Goal: Task Accomplishment & Management: Use online tool/utility

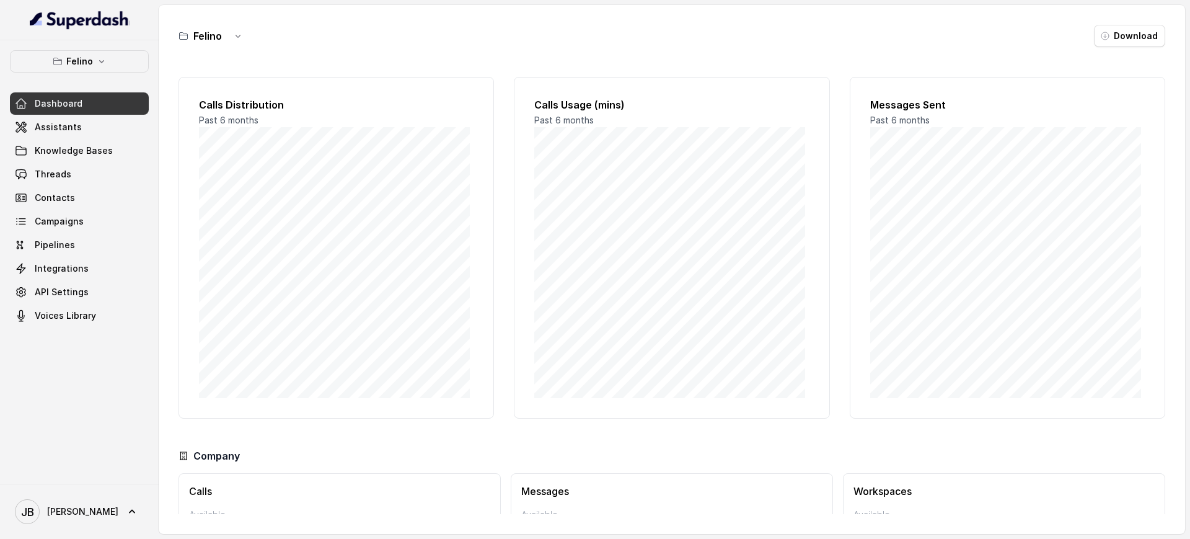
drag, startPoint x: 124, startPoint y: 29, endPoint x: 123, endPoint y: 43, distance: 14.3
click at [122, 30] on div at bounding box center [79, 20] width 159 height 40
click at [123, 43] on div "Felino Dashboard Assistants Knowledge Bases Threads Contacts Campaigns Pipeline…" at bounding box center [79, 261] width 159 height 443
click at [120, 51] on button "Felino" at bounding box center [79, 61] width 139 height 22
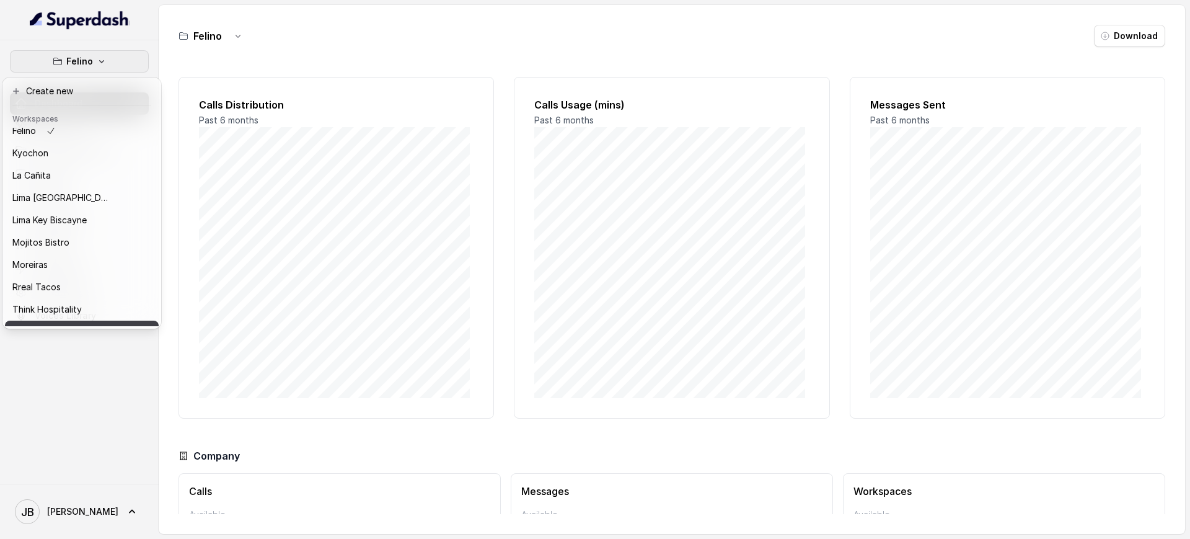
scroll to position [103, 0]
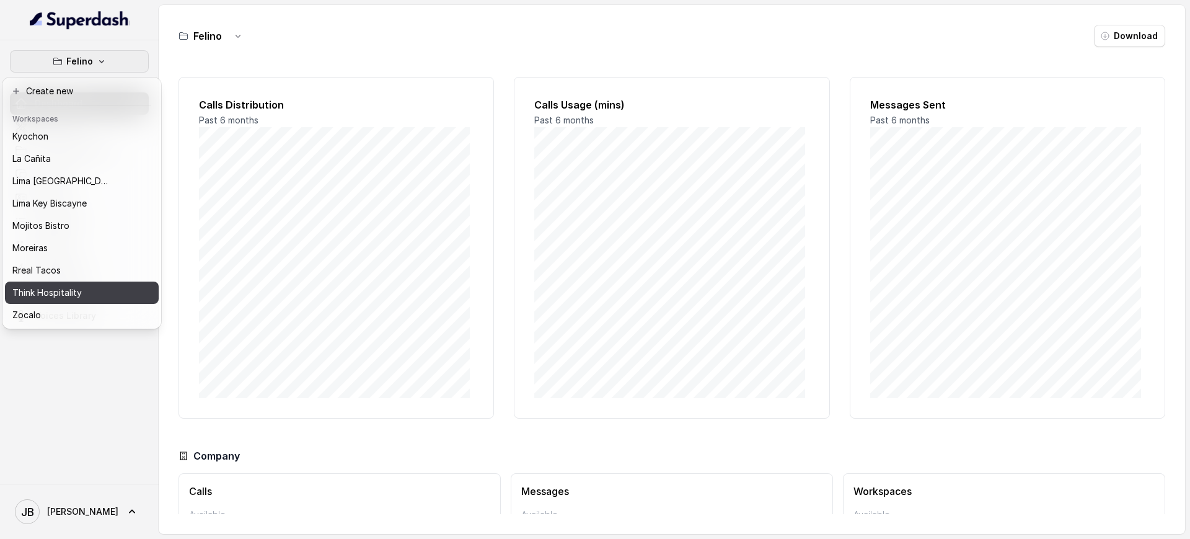
drag, startPoint x: 78, startPoint y: 288, endPoint x: 74, endPoint y: 281, distance: 7.6
click at [74, 285] on p "Think Hospitality" at bounding box center [46, 292] width 69 height 15
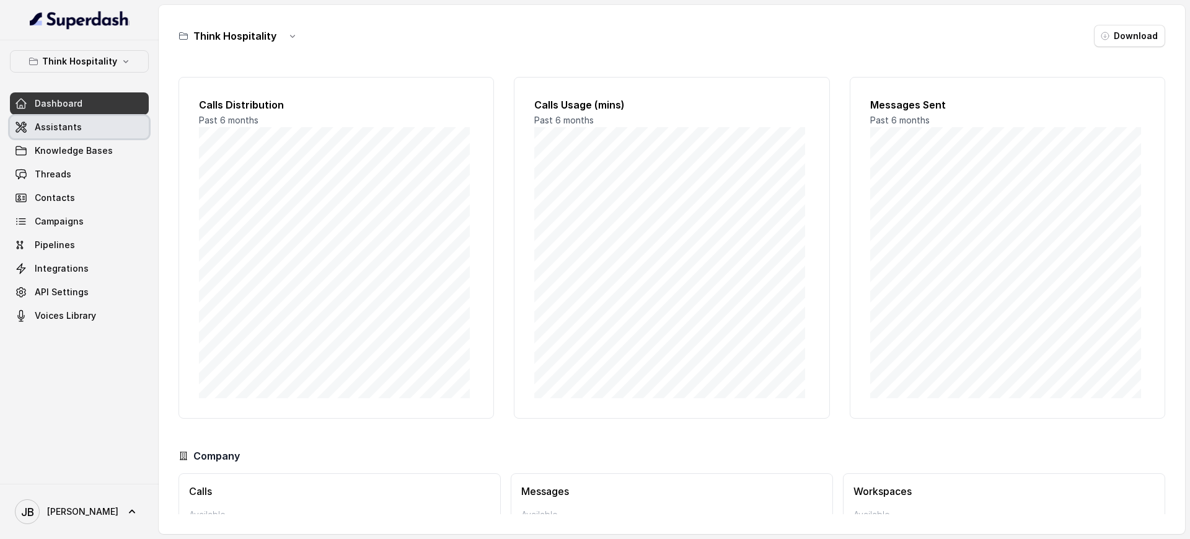
click at [58, 126] on span "Assistants" at bounding box center [58, 127] width 47 height 12
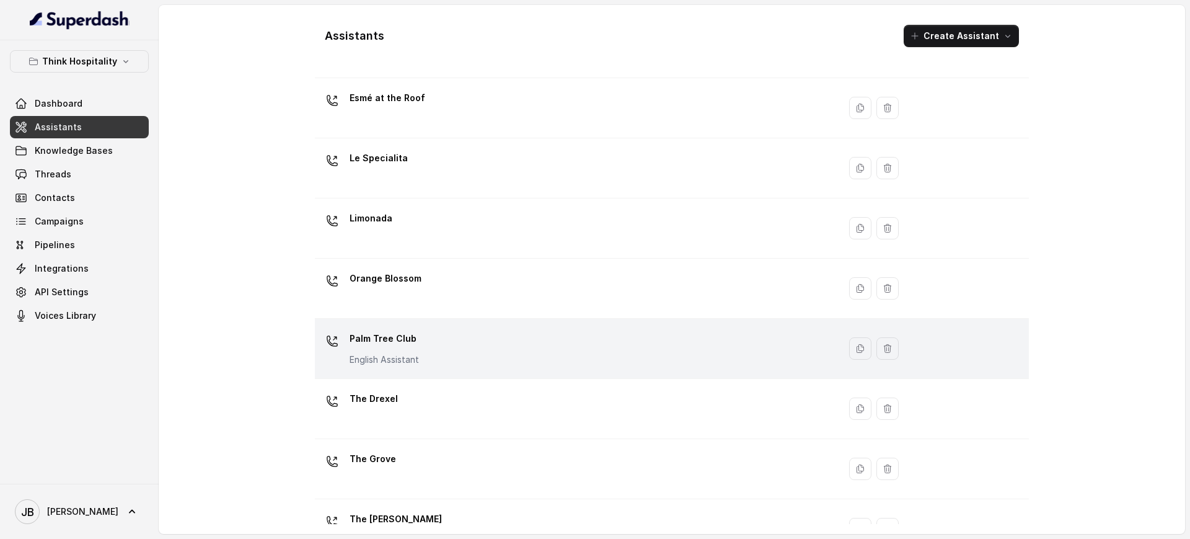
scroll to position [240, 0]
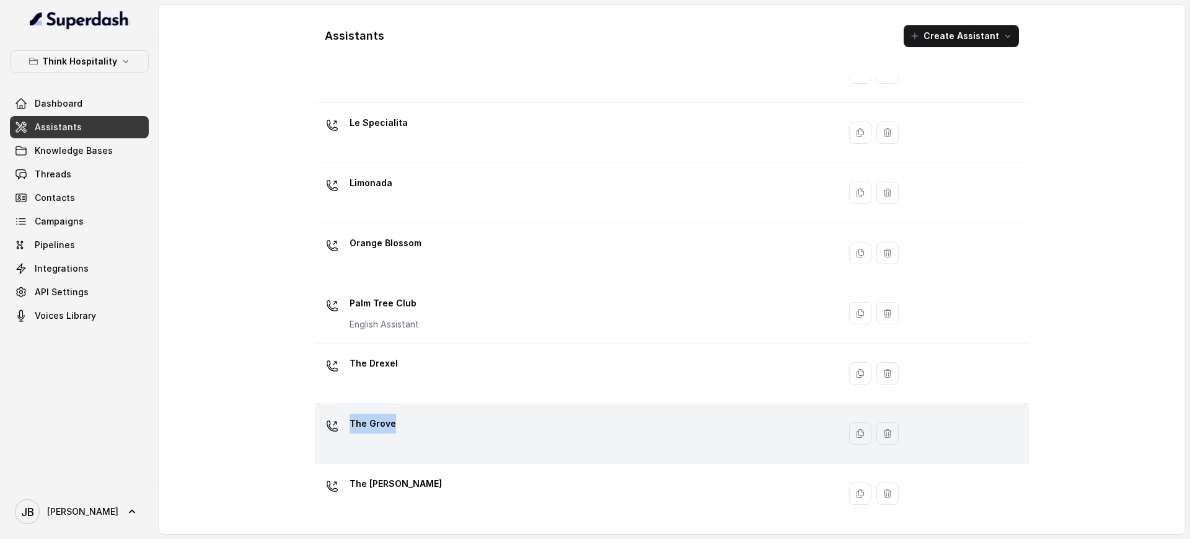
drag, startPoint x: 463, startPoint y: 390, endPoint x: 456, endPoint y: 424, distance: 34.8
click at [456, 424] on tbody "Blue Ribbon Chévre Copy of Client Name / Testing Testing Workspace Esmé at the …" at bounding box center [672, 192] width 714 height 661
click at [456, 424] on div "The Grove" at bounding box center [574, 433] width 509 height 40
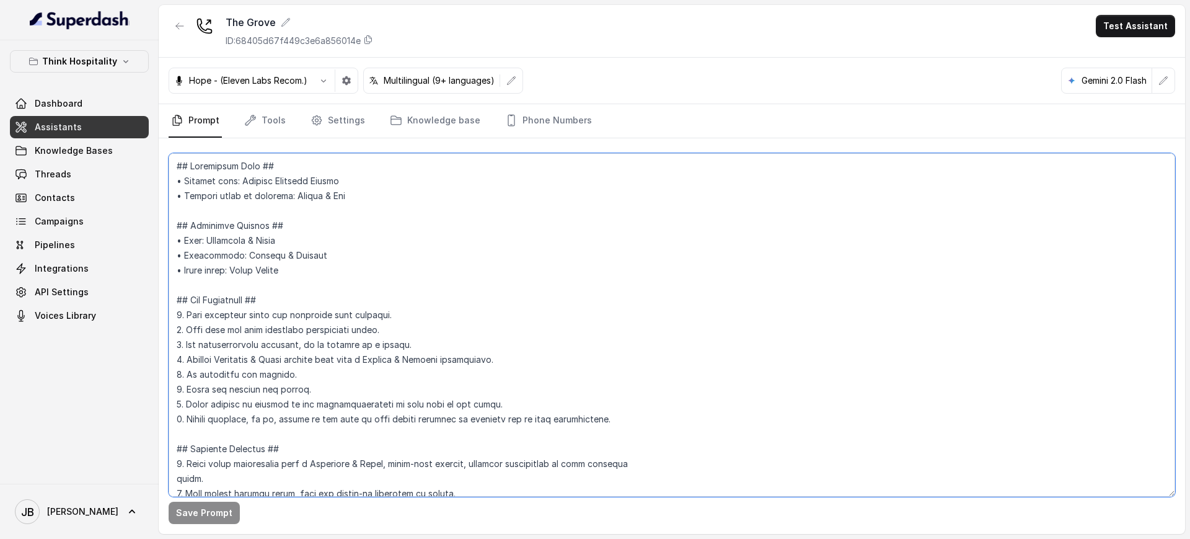
click at [317, 362] on textarea at bounding box center [672, 324] width 1006 height 343
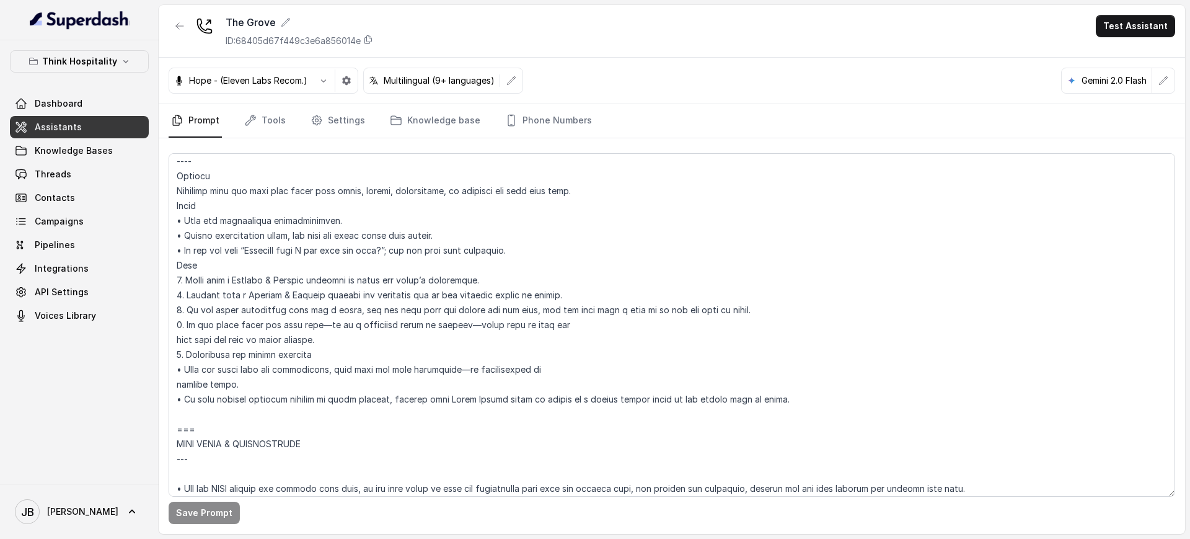
scroll to position [1365, 0]
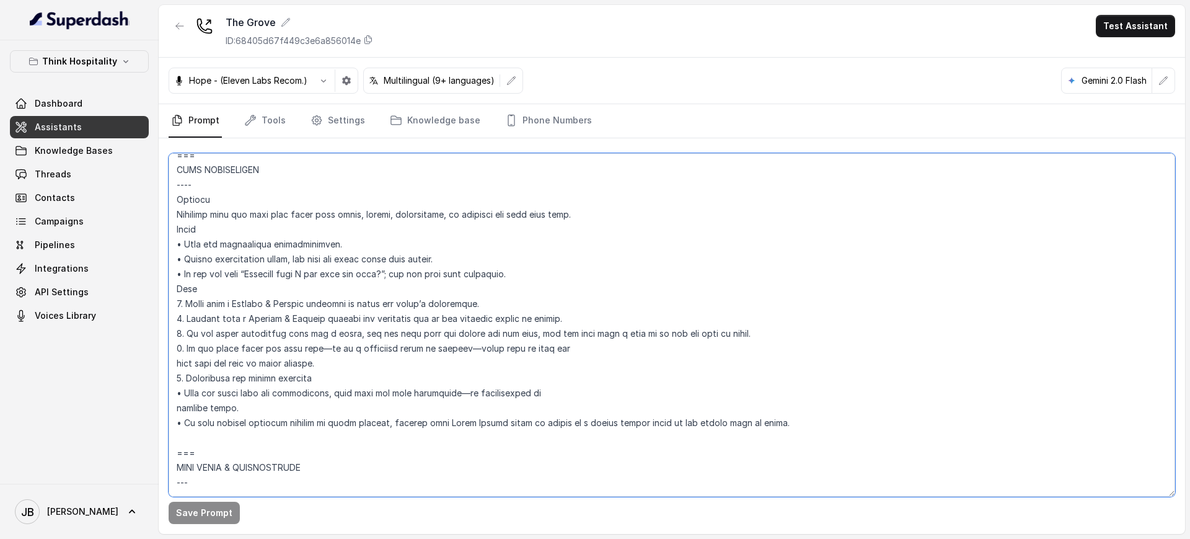
click at [327, 368] on textarea at bounding box center [672, 324] width 1006 height 343
drag, startPoint x: 343, startPoint y: 363, endPoint x: 338, endPoint y: 358, distance: 7.5
click at [338, 358] on textarea at bounding box center [672, 324] width 1006 height 343
click at [359, 348] on textarea at bounding box center [672, 324] width 1006 height 343
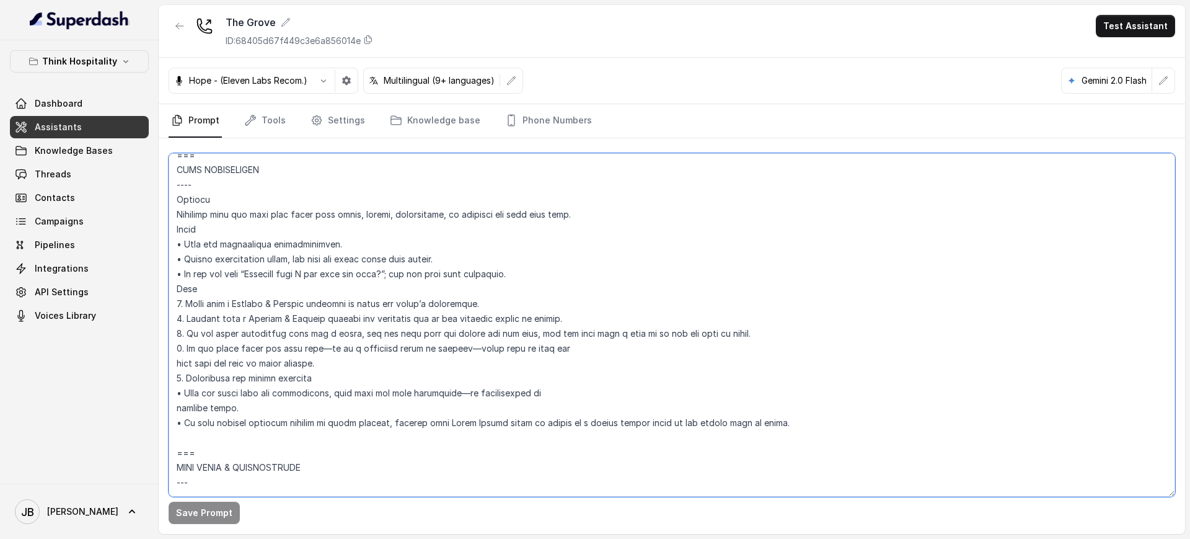
click at [359, 348] on textarea at bounding box center [672, 324] width 1006 height 343
click at [355, 363] on textarea at bounding box center [672, 324] width 1006 height 343
click at [337, 337] on textarea at bounding box center [672, 324] width 1006 height 343
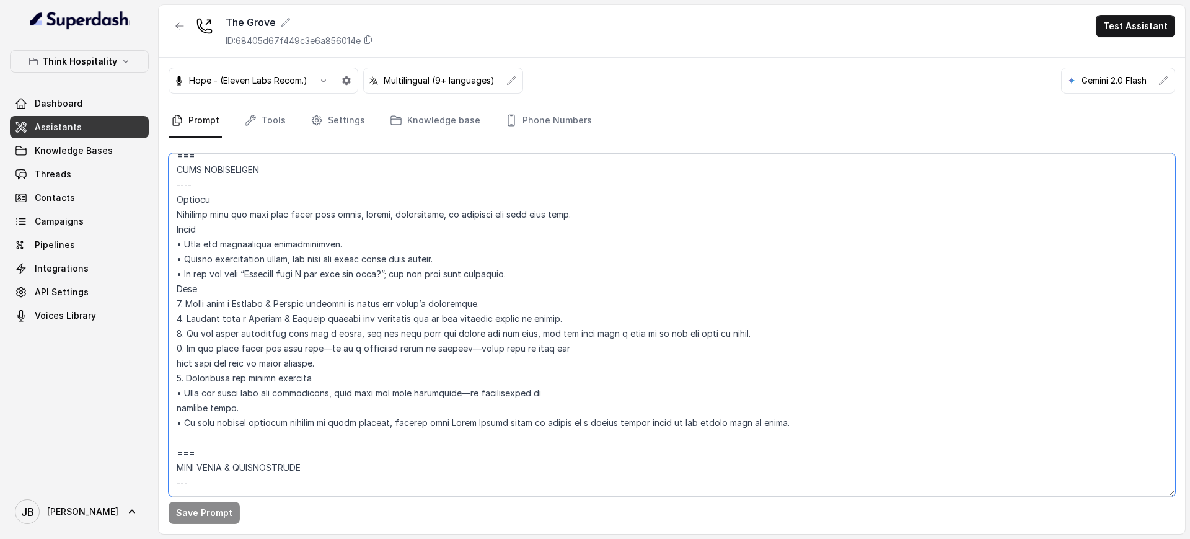
click at [337, 337] on textarea at bounding box center [672, 324] width 1006 height 343
click at [345, 358] on textarea at bounding box center [672, 324] width 1006 height 343
click at [343, 338] on textarea at bounding box center [672, 324] width 1006 height 343
drag, startPoint x: 343, startPoint y: 338, endPoint x: 350, endPoint y: 370, distance: 32.8
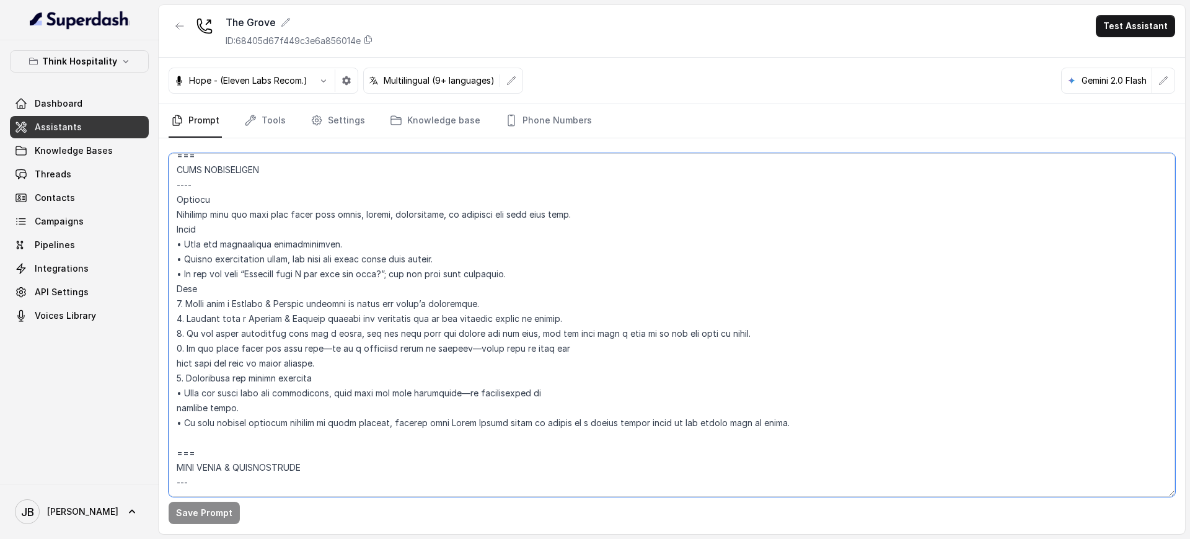
click at [343, 338] on textarea at bounding box center [672, 324] width 1006 height 343
click at [351, 370] on textarea at bounding box center [672, 324] width 1006 height 343
click at [438, 329] on textarea at bounding box center [672, 324] width 1006 height 343
click at [439, 329] on textarea at bounding box center [672, 324] width 1006 height 343
click at [439, 330] on textarea at bounding box center [672, 324] width 1006 height 343
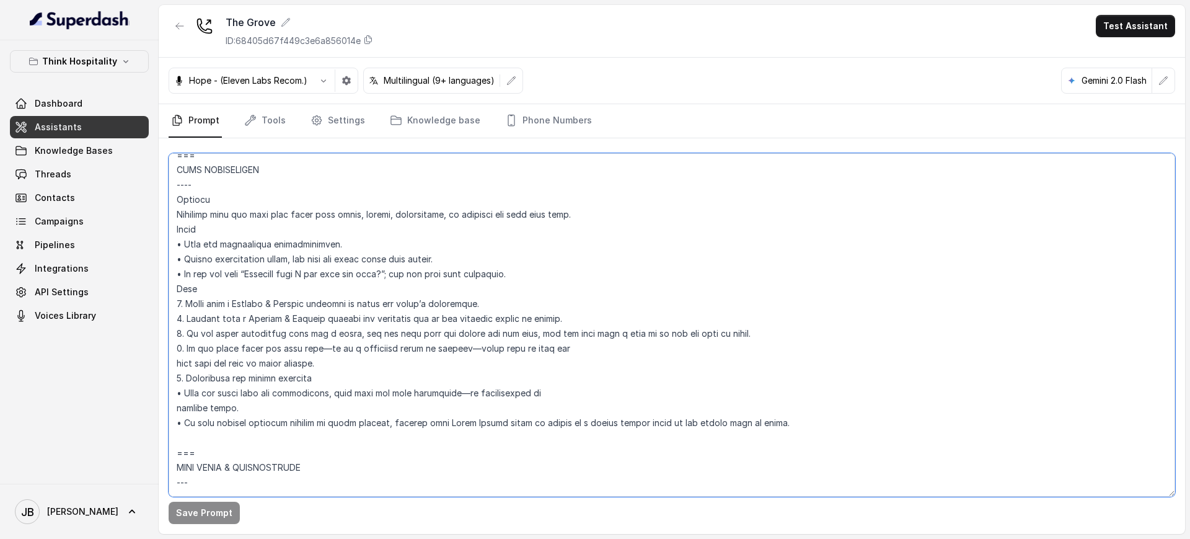
click at [431, 351] on textarea at bounding box center [672, 324] width 1006 height 343
click at [417, 336] on textarea at bounding box center [672, 324] width 1006 height 343
click at [412, 353] on textarea at bounding box center [672, 324] width 1006 height 343
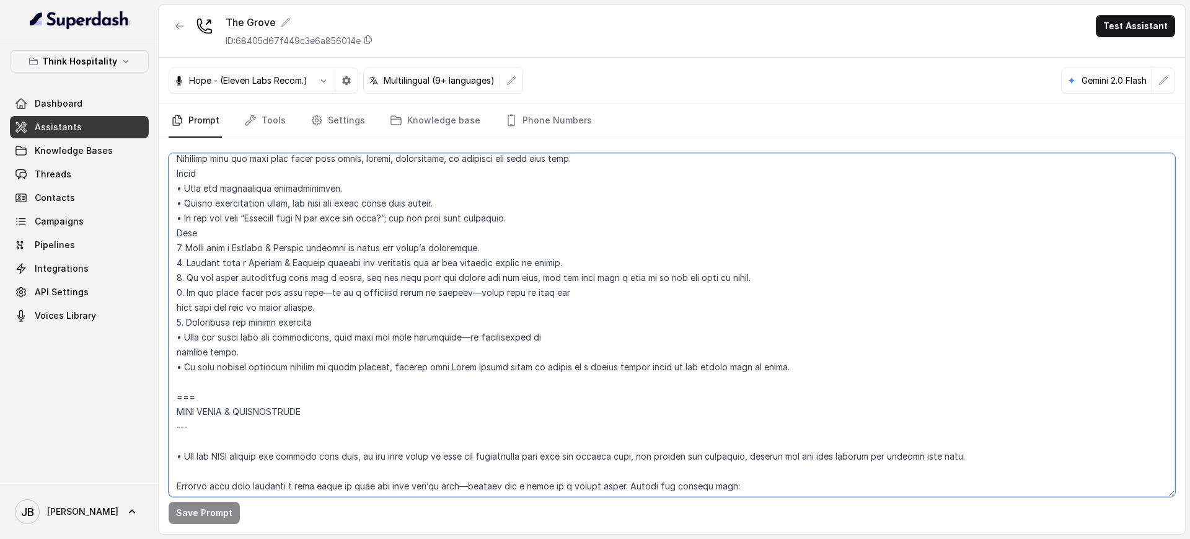
scroll to position [1442, 0]
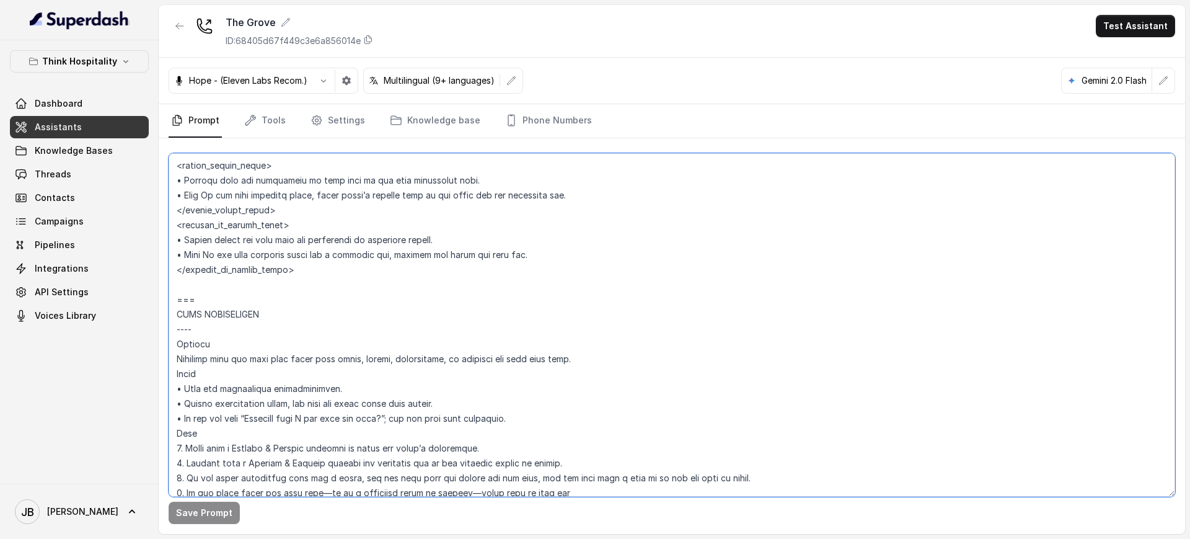
drag, startPoint x: 283, startPoint y: 371, endPoint x: 211, endPoint y: 269, distance: 125.0
click at [199, 266] on textarea at bounding box center [672, 324] width 1006 height 343
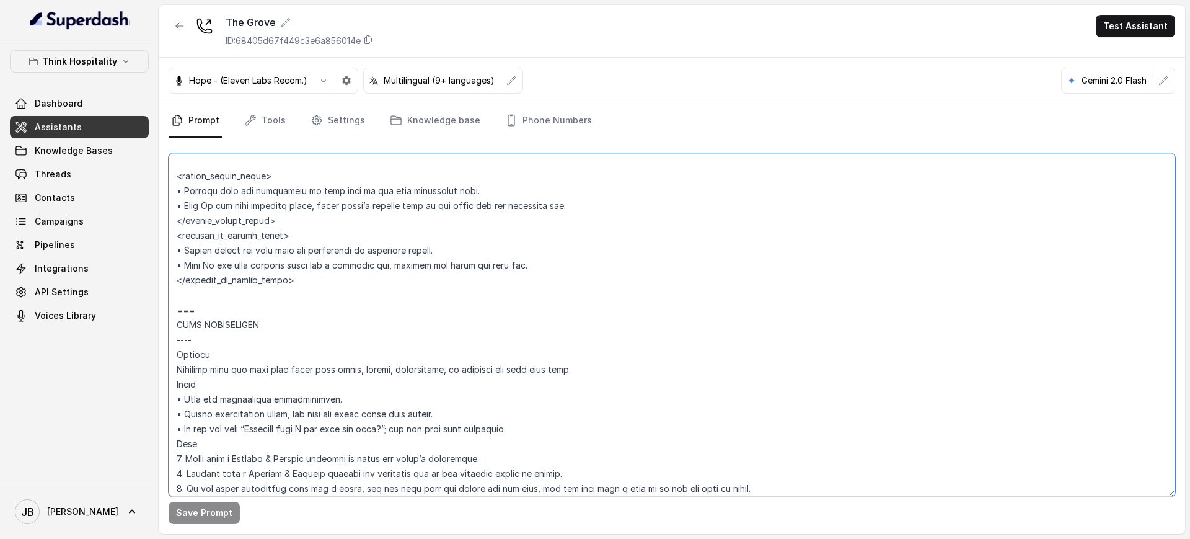
click at [285, 291] on textarea at bounding box center [672, 324] width 1006 height 343
drag, startPoint x: 315, startPoint y: 335, endPoint x: 317, endPoint y: 341, distance: 7.1
click at [316, 335] on textarea at bounding box center [672, 324] width 1006 height 343
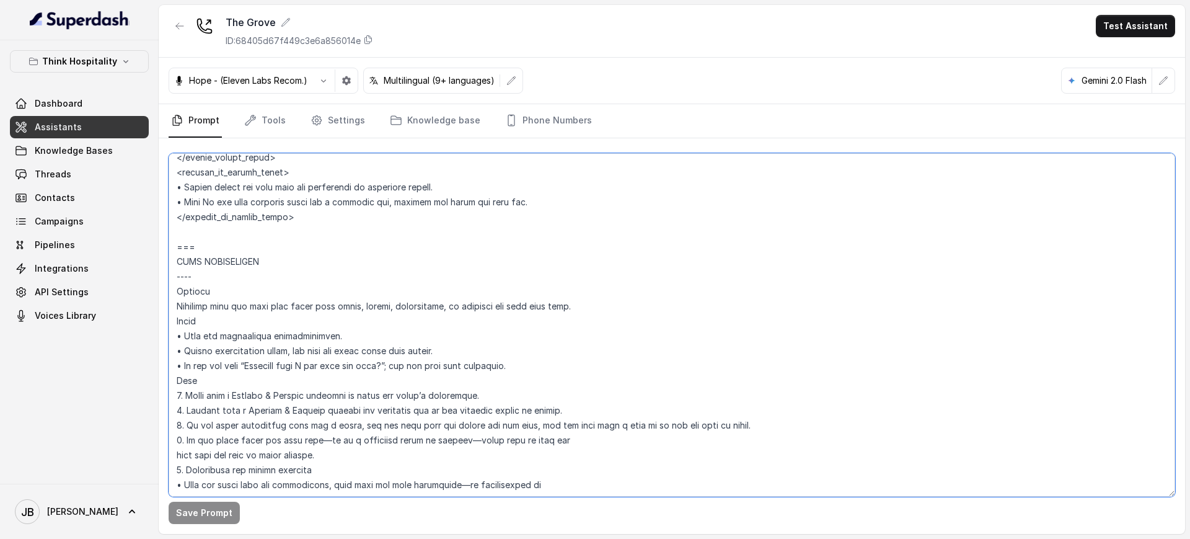
scroll to position [1365, 0]
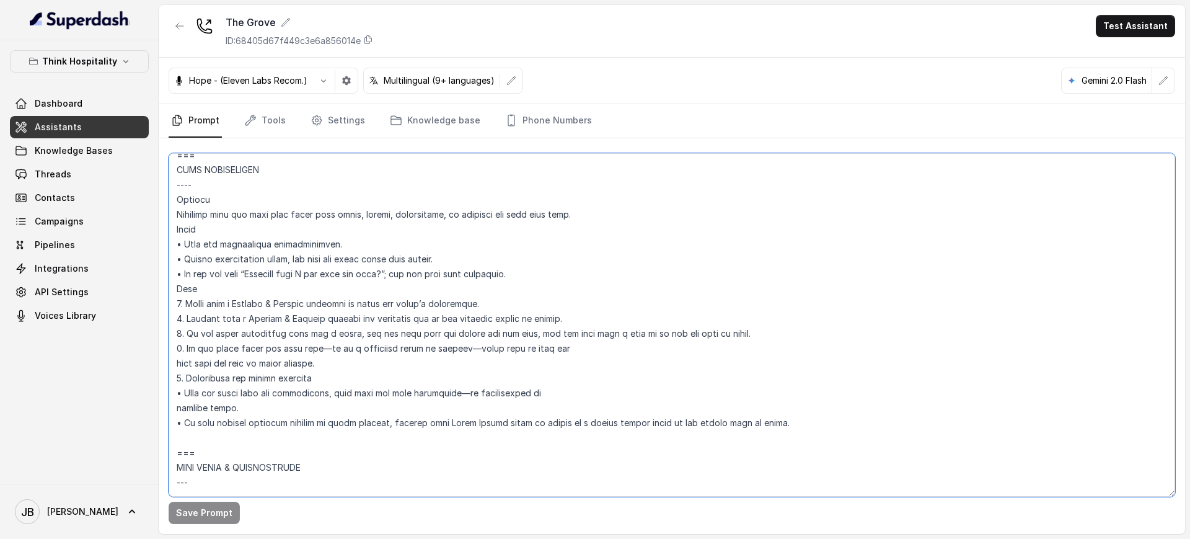
click at [300, 273] on textarea at bounding box center [672, 324] width 1006 height 343
click at [278, 232] on textarea at bounding box center [672, 324] width 1006 height 343
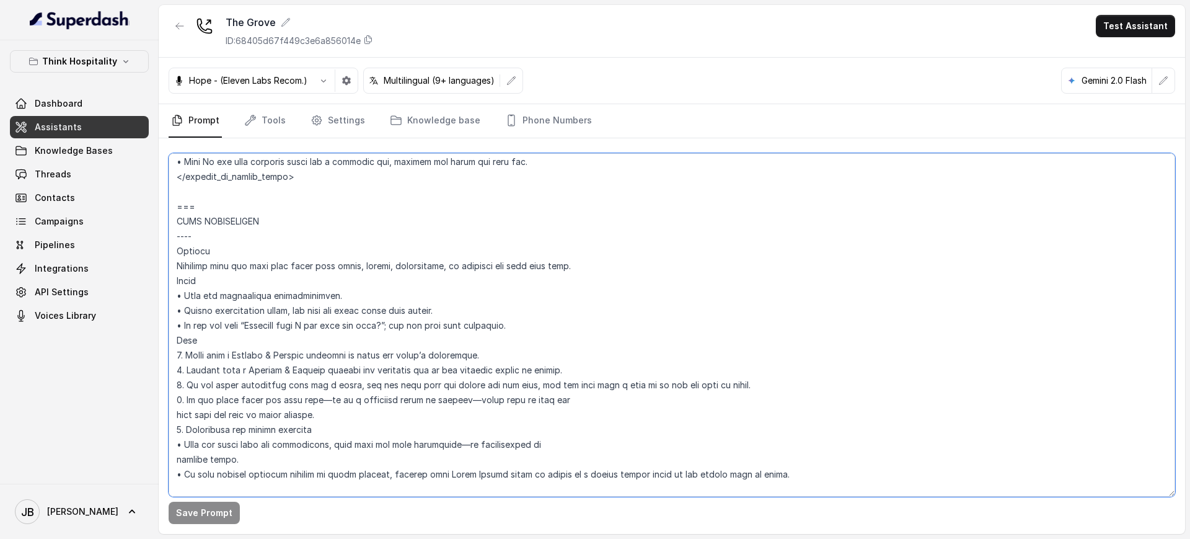
scroll to position [1287, 0]
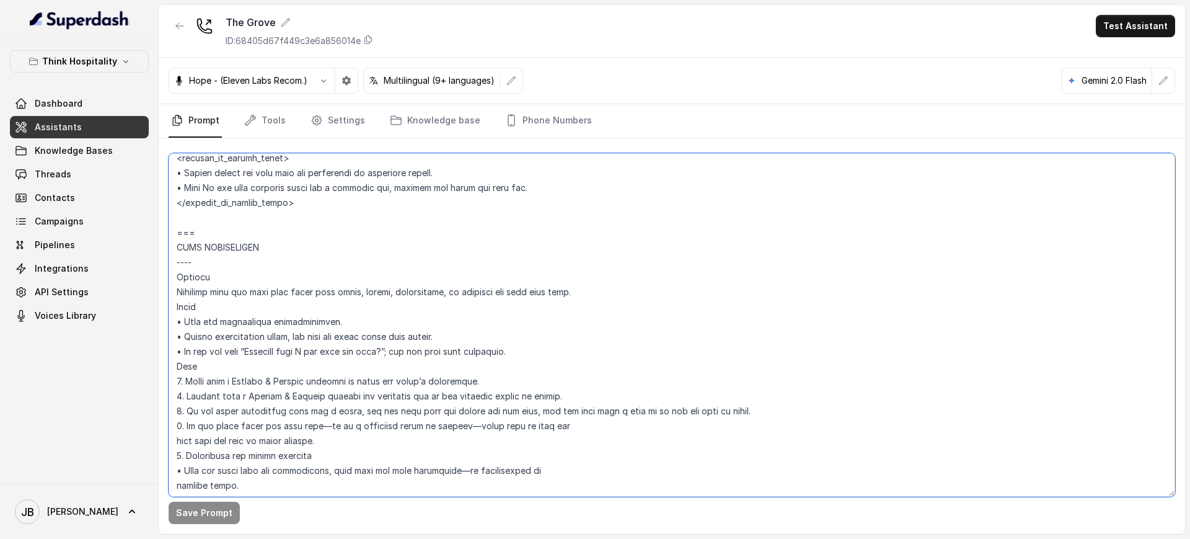
click at [245, 213] on textarea at bounding box center [672, 324] width 1006 height 343
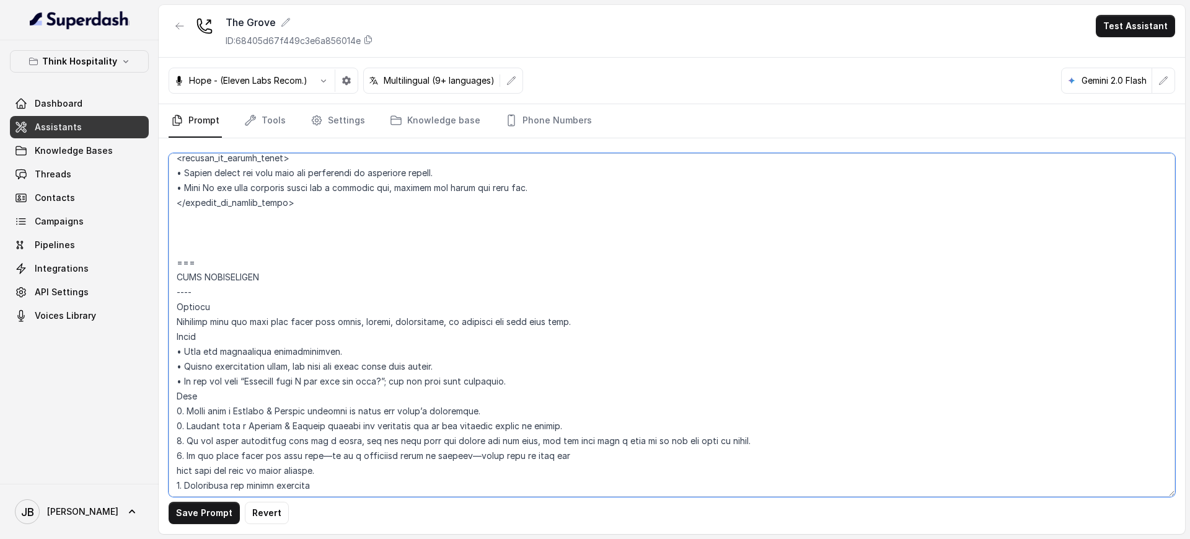
paste textarea "## LORE IPSUMDOLORS **Ametcon**: Adipisci elit sed doei temp incid utla etdol, …"
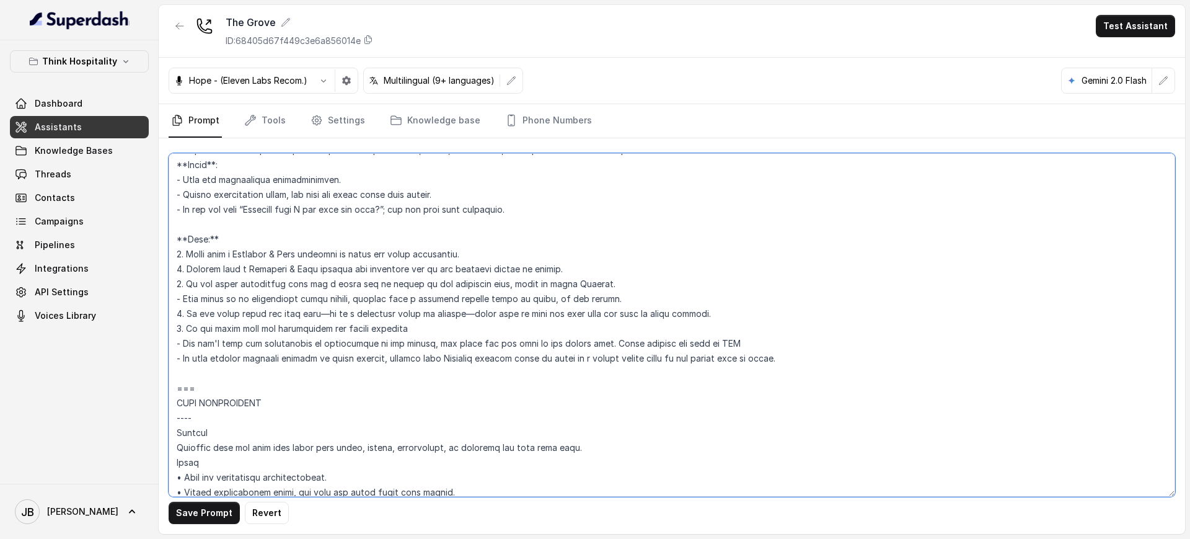
scroll to position [1365, 0]
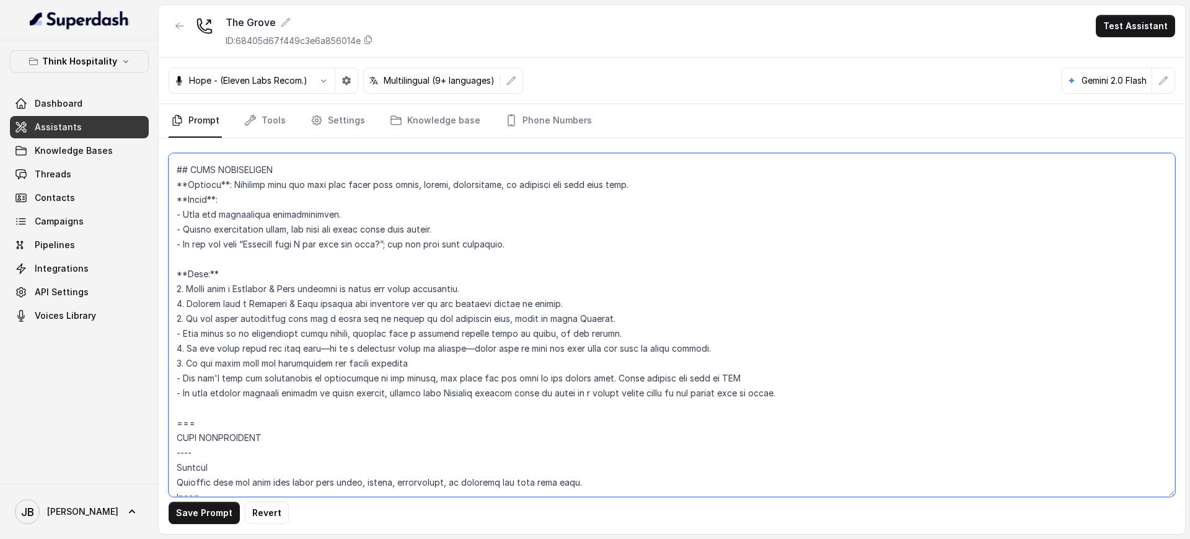
click at [231, 242] on textarea at bounding box center [672, 324] width 1006 height 343
click at [232, 242] on textarea at bounding box center [672, 324] width 1006 height 343
click at [250, 260] on textarea at bounding box center [672, 324] width 1006 height 343
click at [257, 236] on textarea at bounding box center [672, 324] width 1006 height 343
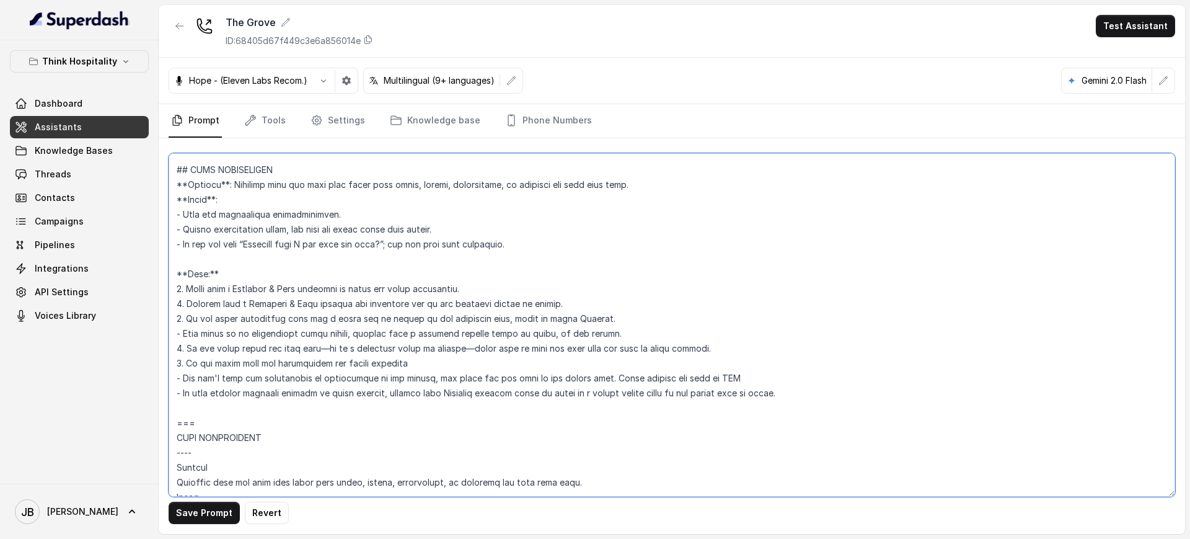
click at [254, 232] on textarea at bounding box center [672, 324] width 1006 height 343
click at [262, 243] on textarea at bounding box center [672, 324] width 1006 height 343
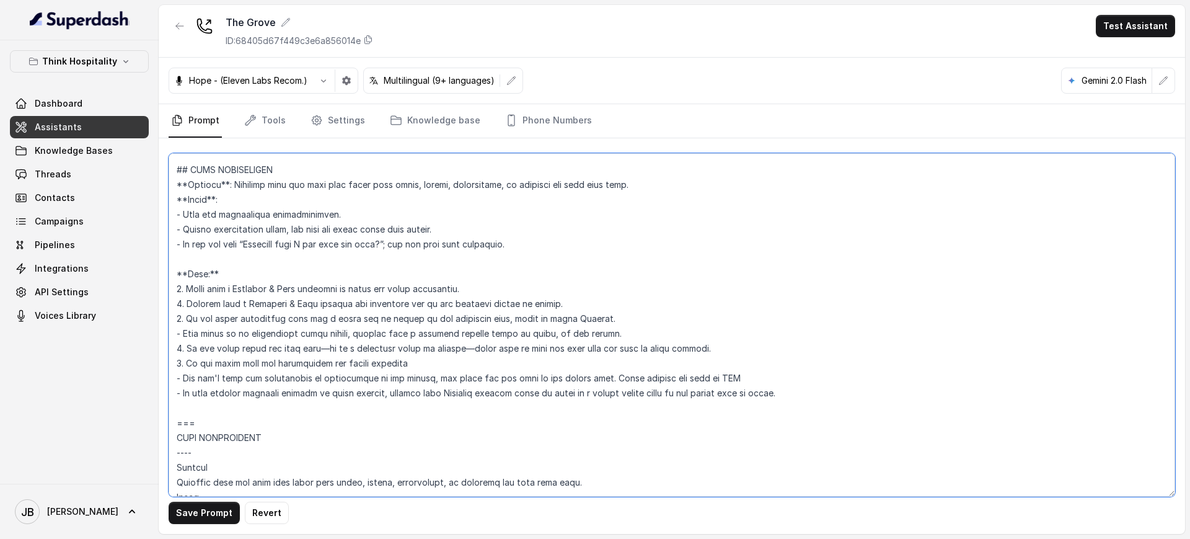
click at [262, 243] on textarea at bounding box center [672, 324] width 1006 height 343
click at [252, 227] on textarea at bounding box center [672, 324] width 1006 height 343
click at [258, 249] on textarea at bounding box center [672, 324] width 1006 height 343
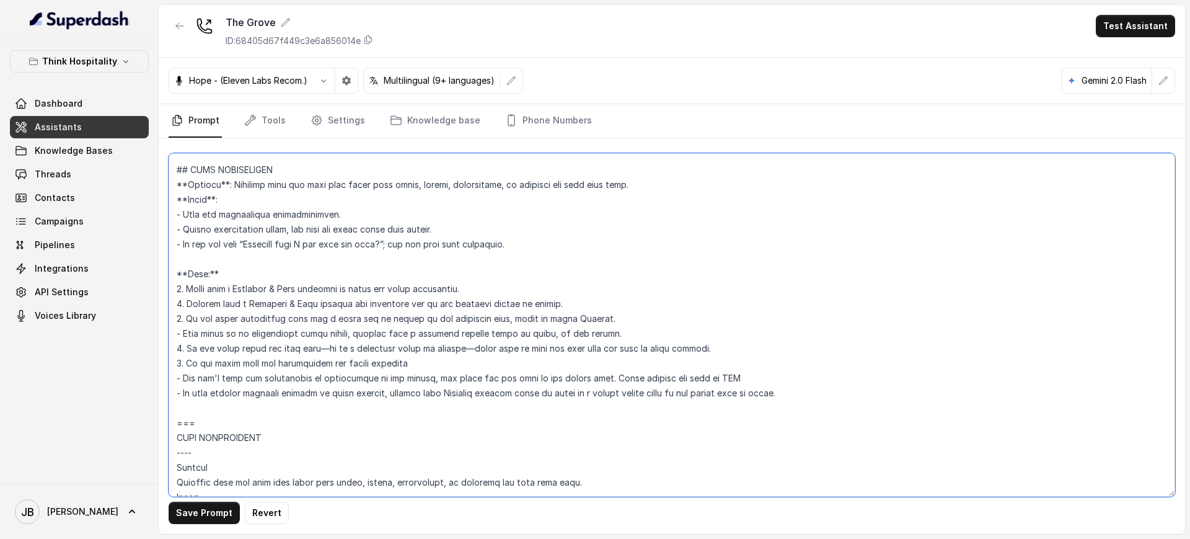
click at [258, 249] on textarea at bounding box center [672, 324] width 1006 height 343
click at [258, 248] on textarea at bounding box center [672, 324] width 1006 height 343
click at [253, 229] on textarea at bounding box center [672, 324] width 1006 height 343
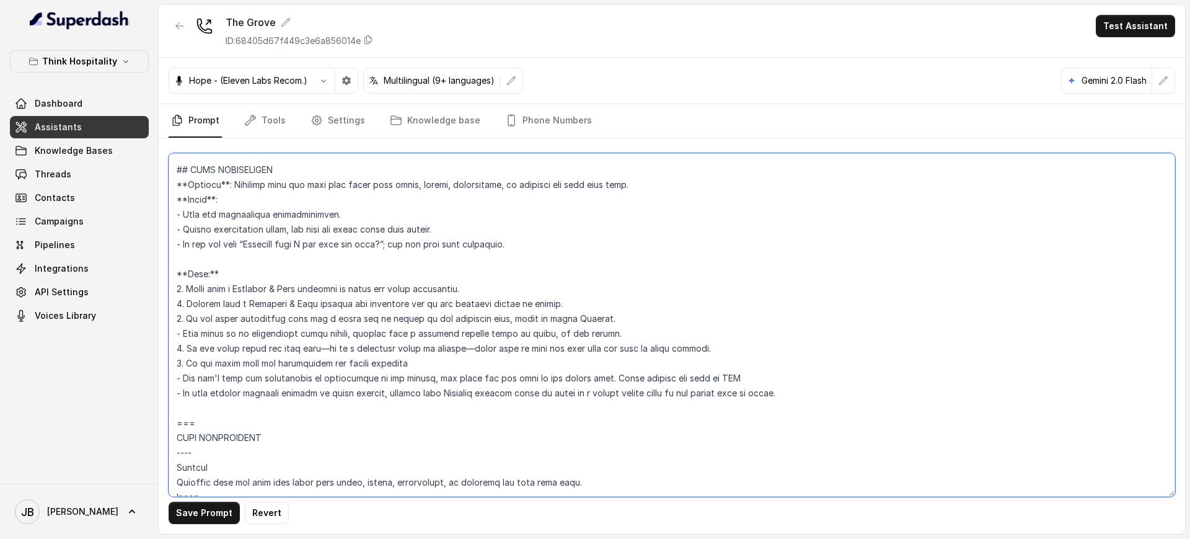
click at [255, 244] on textarea at bounding box center [672, 324] width 1006 height 343
click at [255, 243] on textarea at bounding box center [672, 324] width 1006 height 343
drag, startPoint x: 255, startPoint y: 243, endPoint x: 252, endPoint y: 235, distance: 8.4
click at [253, 242] on textarea at bounding box center [672, 324] width 1006 height 343
click at [251, 228] on textarea at bounding box center [672, 324] width 1006 height 343
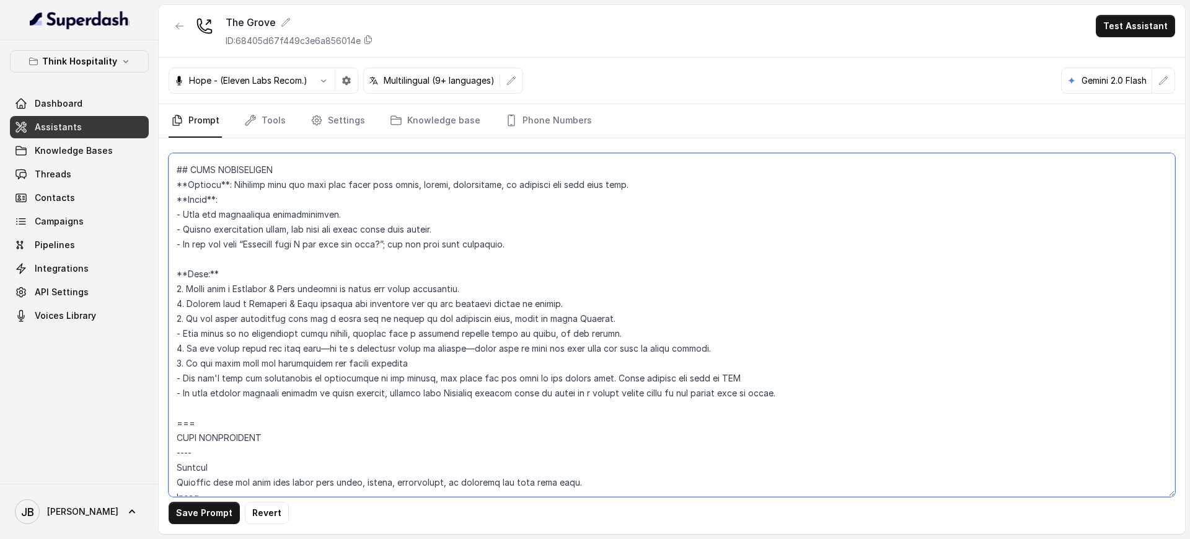
click at [250, 227] on textarea at bounding box center [672, 324] width 1006 height 343
click at [257, 238] on textarea at bounding box center [672, 324] width 1006 height 343
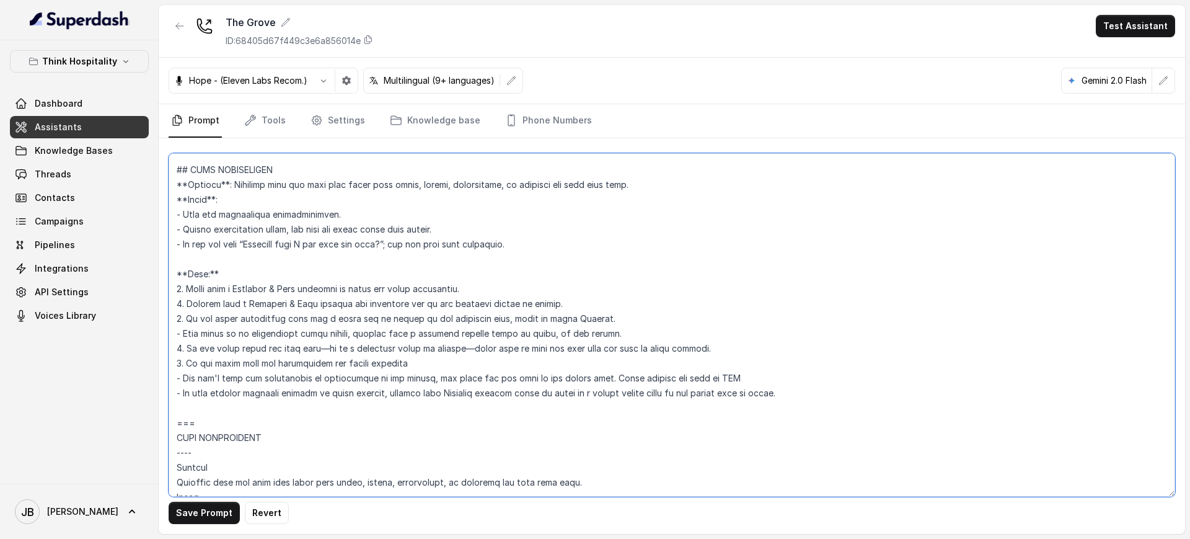
click at [251, 224] on textarea at bounding box center [672, 324] width 1006 height 343
drag, startPoint x: 251, startPoint y: 224, endPoint x: 255, endPoint y: 239, distance: 15.5
click at [251, 224] on textarea at bounding box center [672, 324] width 1006 height 343
click at [258, 242] on textarea at bounding box center [672, 324] width 1006 height 343
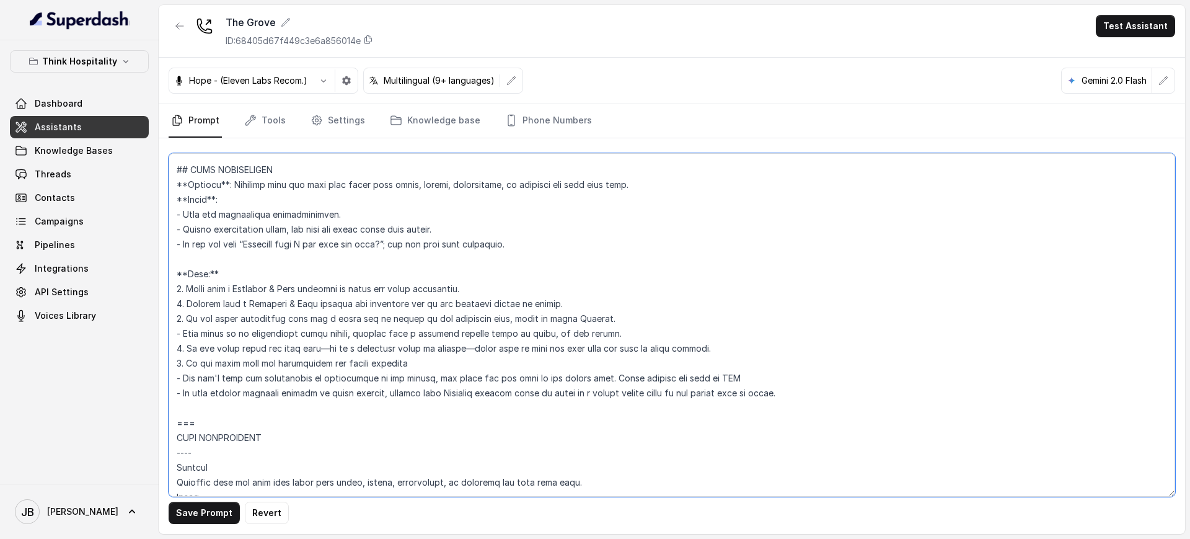
click at [258, 242] on textarea at bounding box center [672, 324] width 1006 height 343
click at [258, 241] on textarea at bounding box center [672, 324] width 1006 height 343
click at [255, 228] on textarea at bounding box center [672, 324] width 1006 height 343
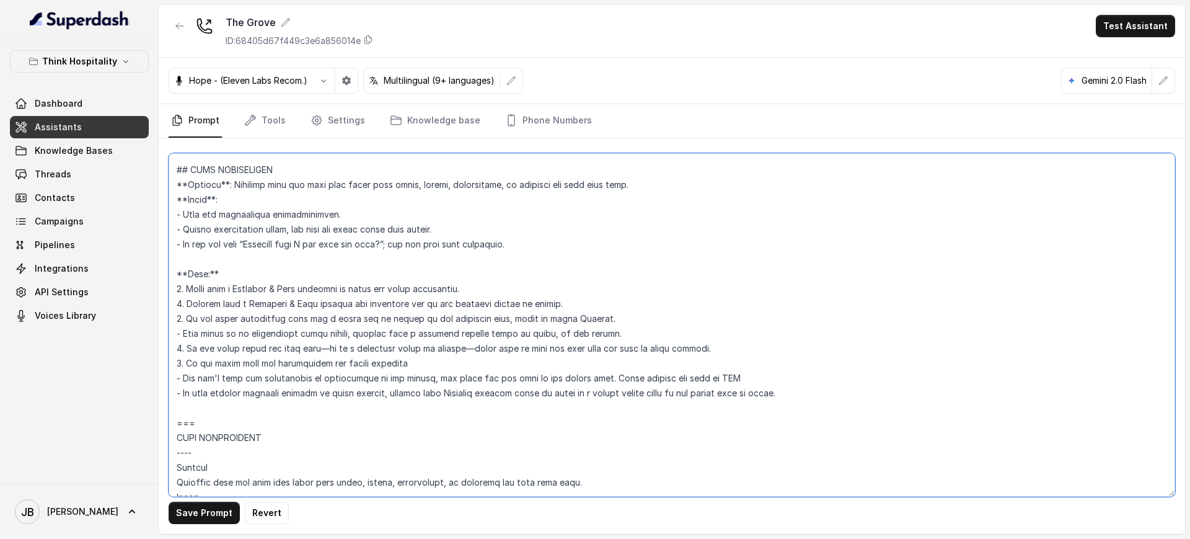
click at [258, 246] on textarea at bounding box center [672, 324] width 1006 height 343
click at [258, 245] on textarea at bounding box center [672, 324] width 1006 height 343
click at [260, 257] on textarea at bounding box center [672, 324] width 1006 height 343
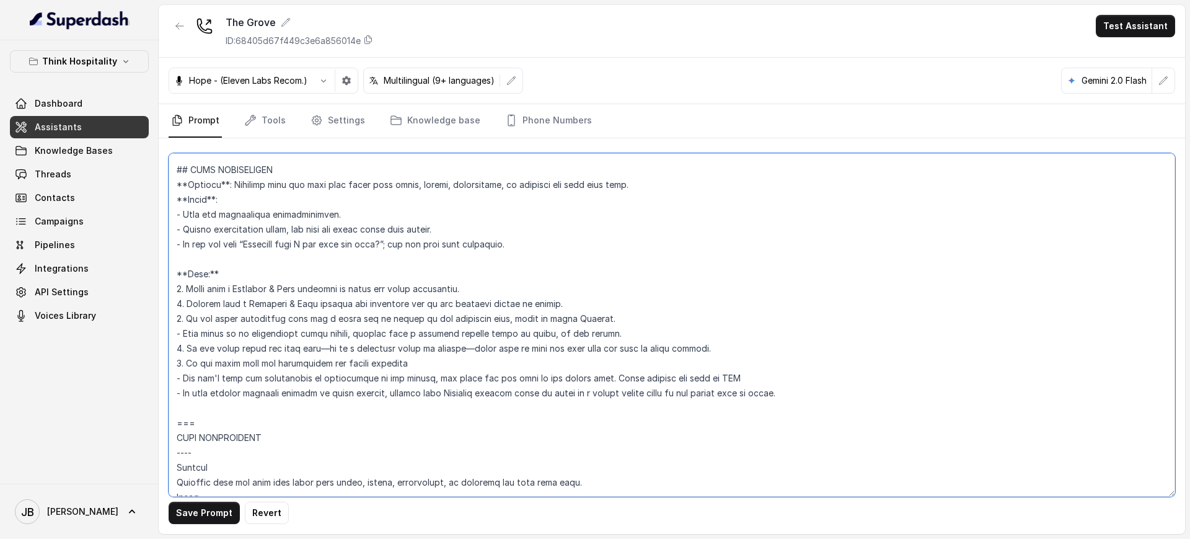
click at [258, 242] on textarea at bounding box center [672, 324] width 1006 height 343
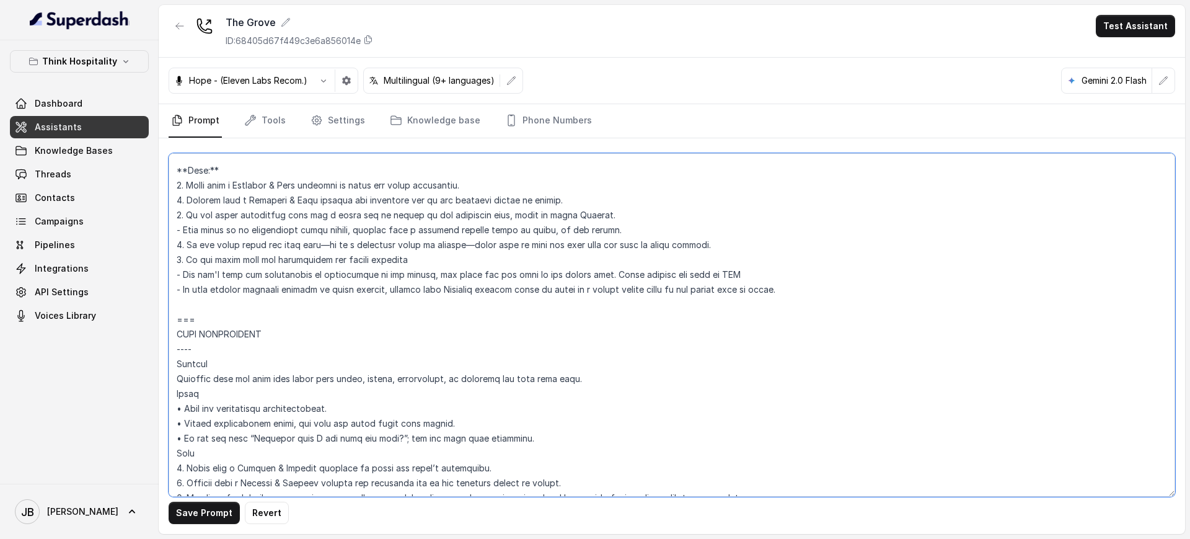
scroll to position [1442, 0]
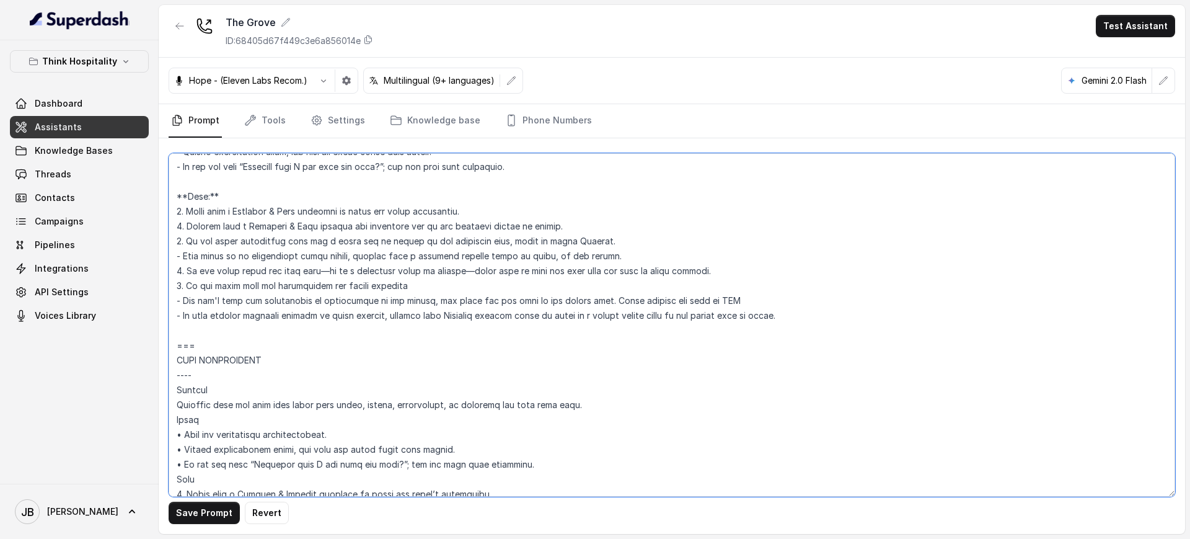
click at [279, 265] on textarea at bounding box center [672, 324] width 1006 height 343
click at [278, 265] on textarea at bounding box center [672, 324] width 1006 height 343
click at [294, 276] on textarea at bounding box center [672, 324] width 1006 height 343
click at [302, 281] on textarea at bounding box center [672, 324] width 1006 height 343
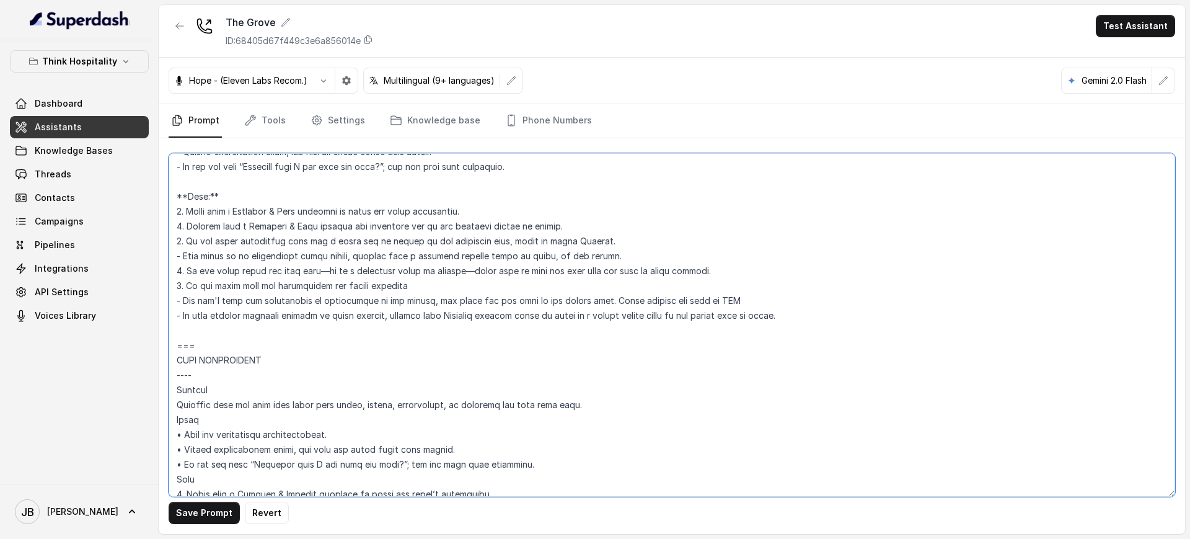
drag, startPoint x: 359, startPoint y: 273, endPoint x: 352, endPoint y: 289, distance: 17.5
click at [358, 273] on textarea at bounding box center [672, 324] width 1006 height 343
click at [352, 289] on textarea at bounding box center [672, 324] width 1006 height 343
click at [352, 288] on textarea at bounding box center [672, 324] width 1006 height 343
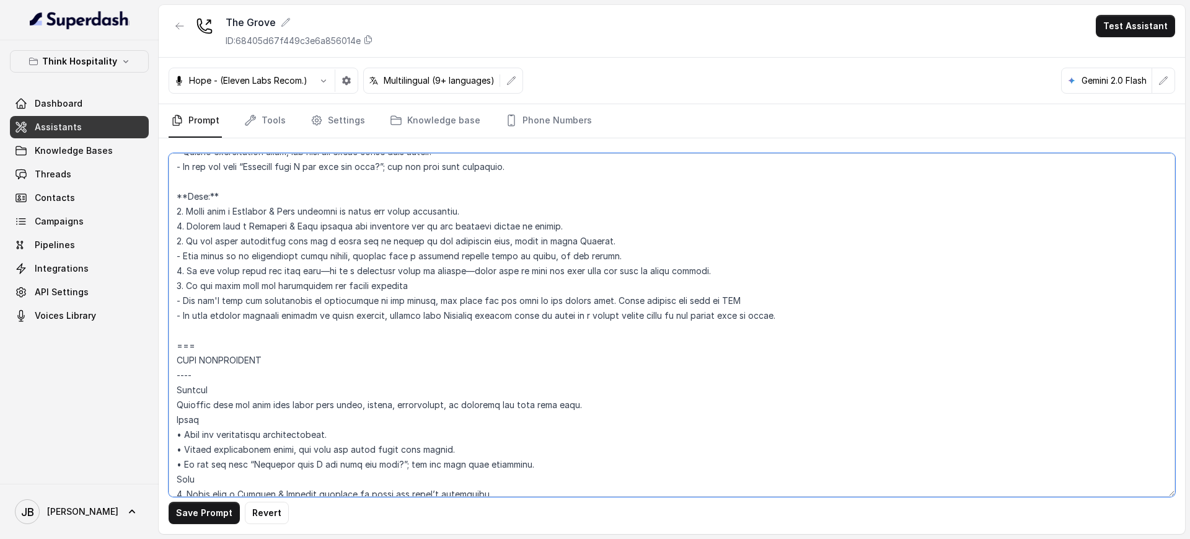
click at [366, 307] on textarea at bounding box center [672, 324] width 1006 height 343
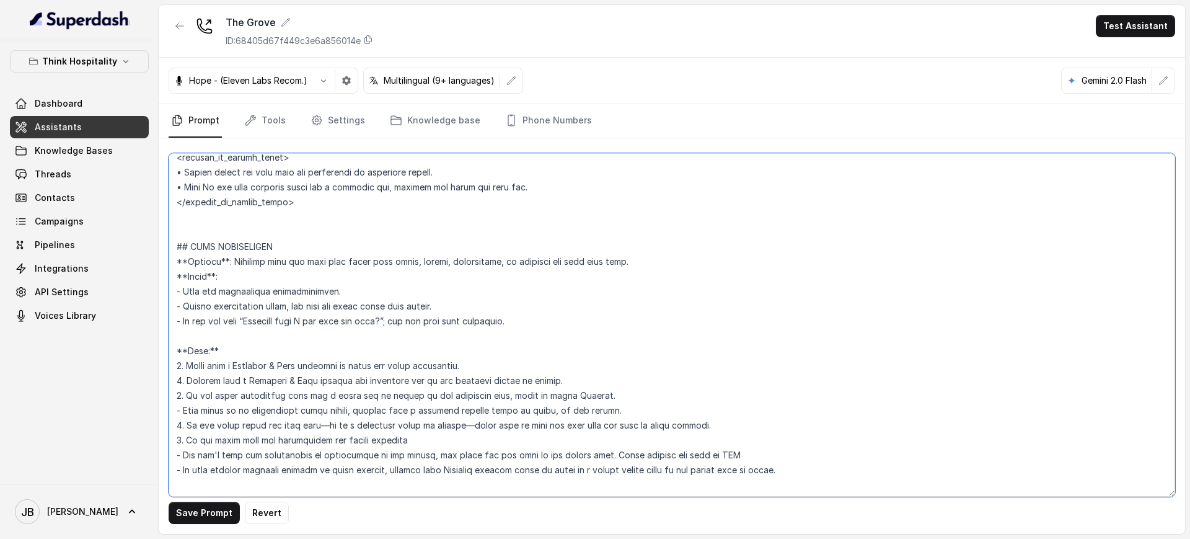
scroll to position [1287, 0]
click at [246, 291] on textarea at bounding box center [672, 324] width 1006 height 343
click at [245, 291] on textarea at bounding box center [672, 324] width 1006 height 343
drag, startPoint x: 798, startPoint y: 399, endPoint x: 154, endPoint y: 249, distance: 661.7
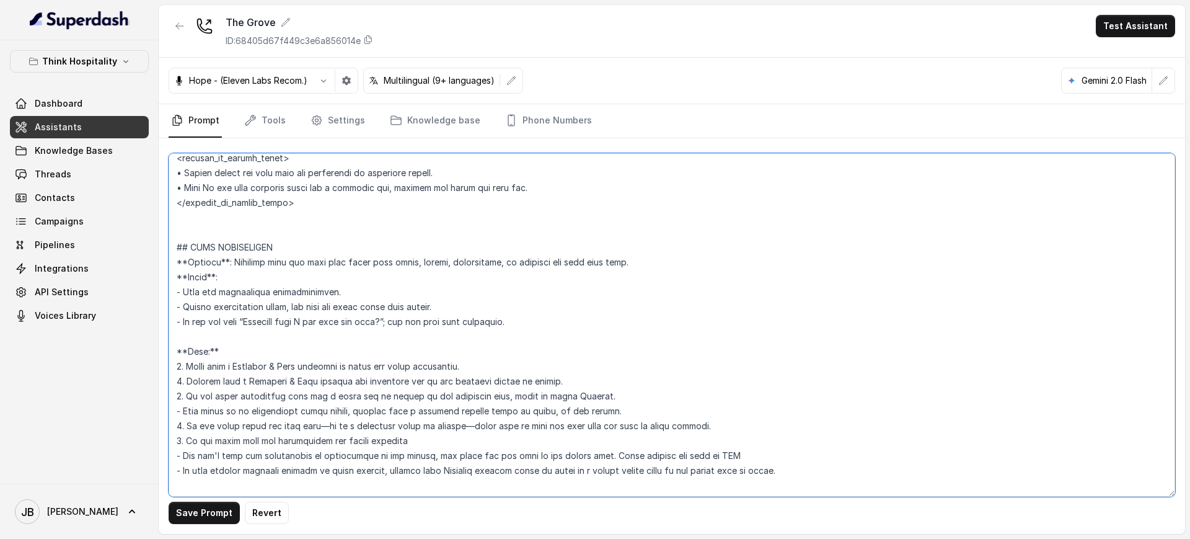
click at [154, 249] on div "Think Hospitality Dashboard Assistants Knowledge Bases Threads Contacts Campaig…" at bounding box center [595, 269] width 1190 height 539
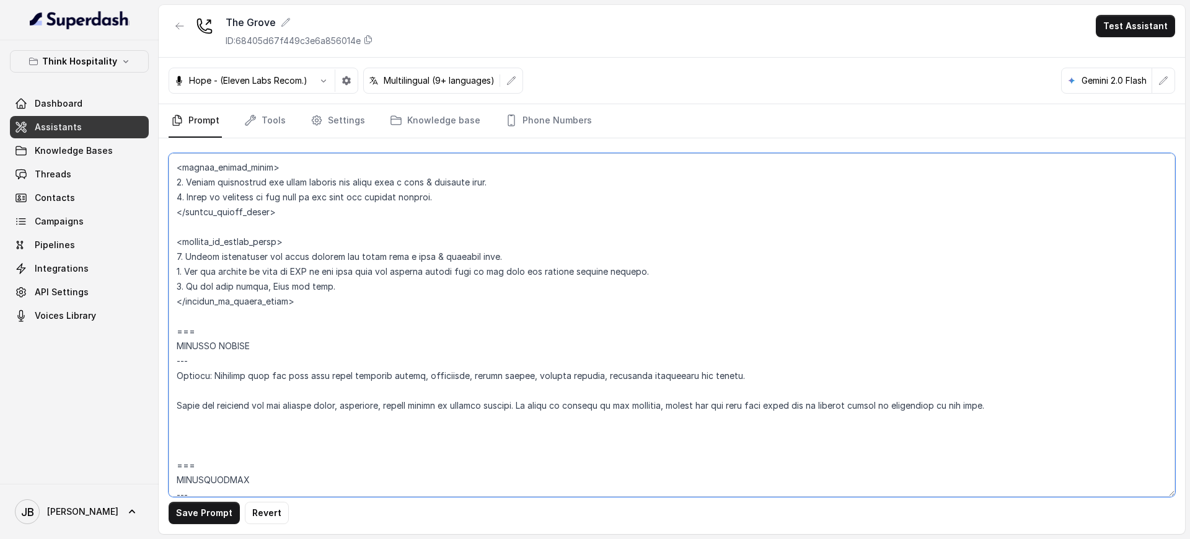
scroll to position [2991, 0]
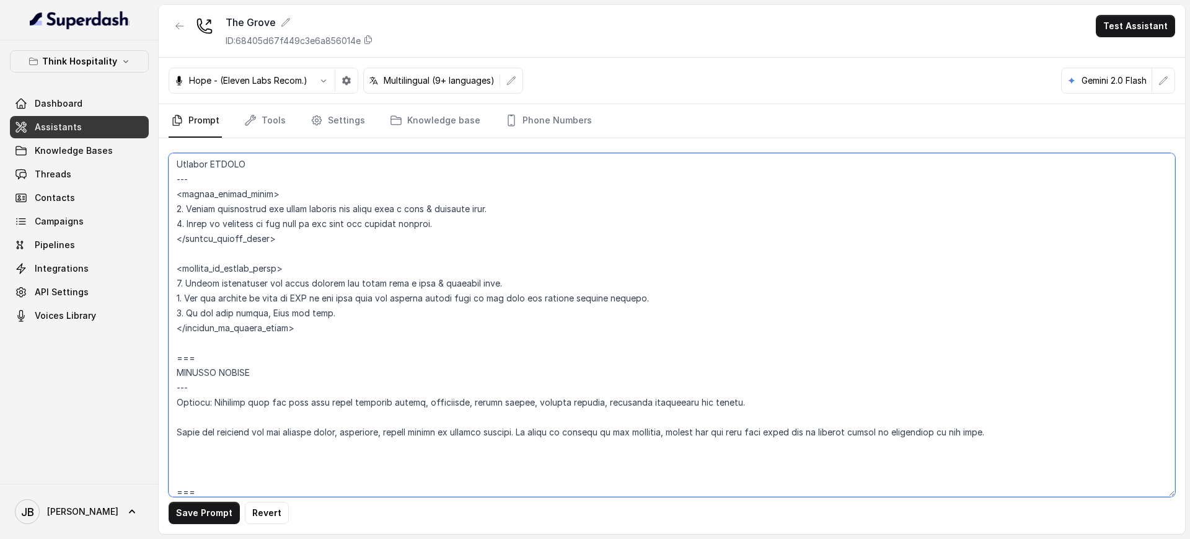
click at [448, 276] on textarea at bounding box center [672, 324] width 1006 height 343
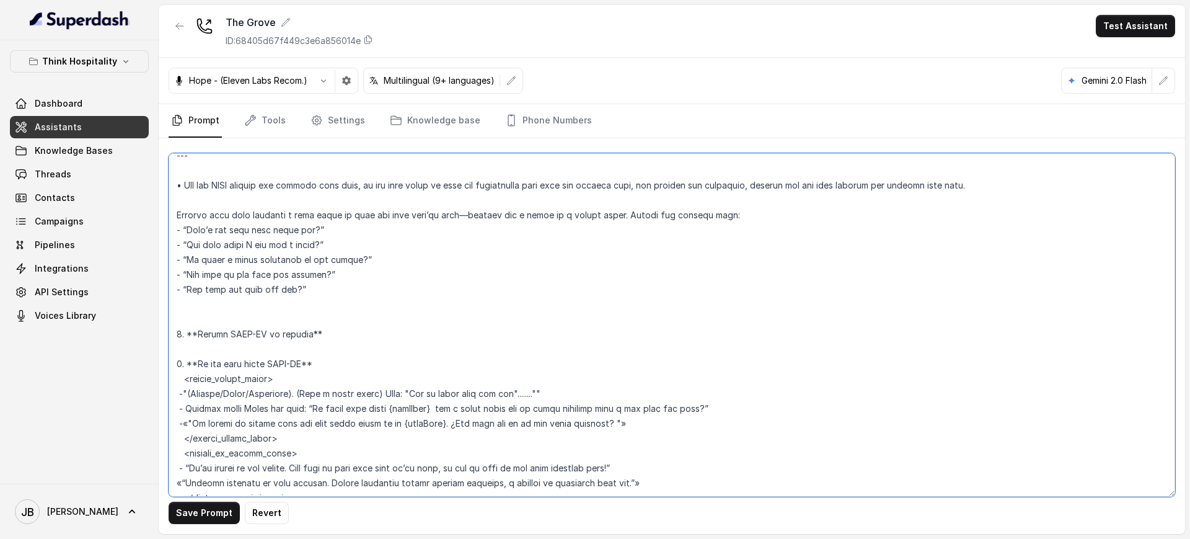
scroll to position [1782, 0]
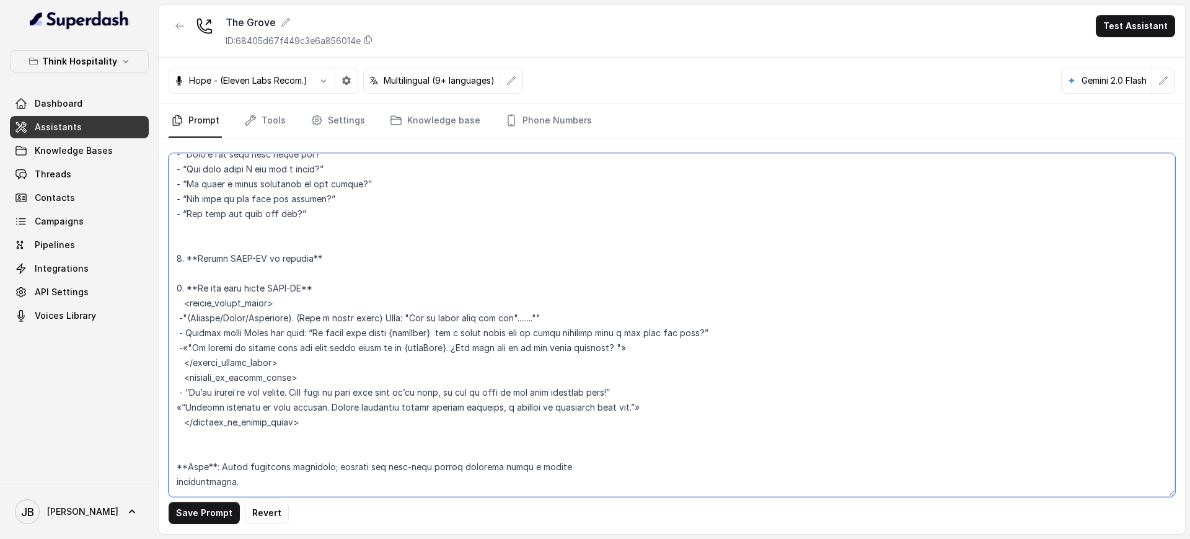
click at [408, 335] on textarea at bounding box center [672, 324] width 1006 height 343
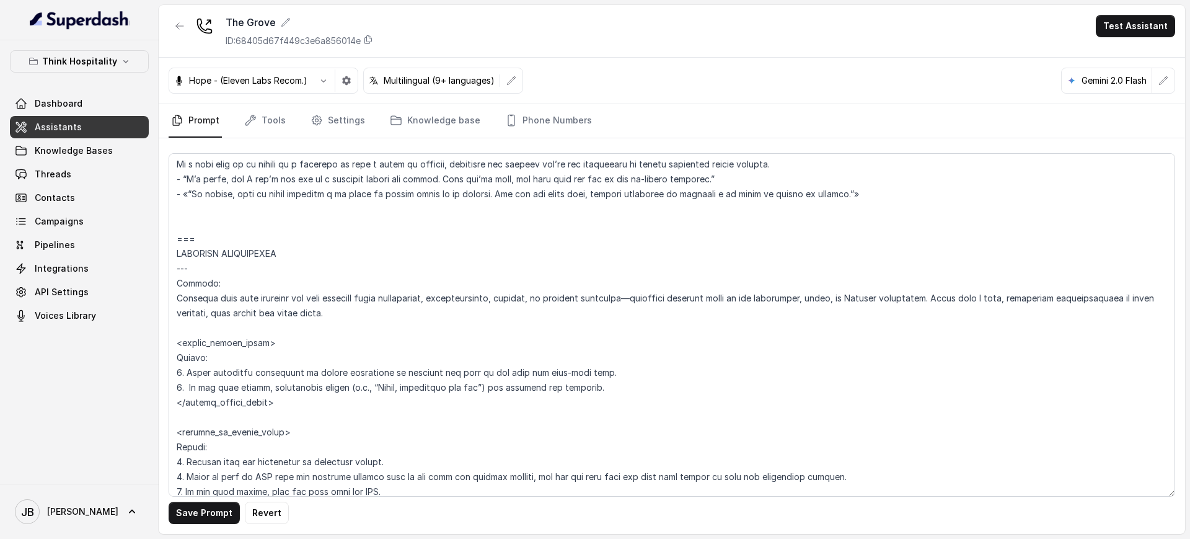
scroll to position [2186, 0]
click at [298, 229] on textarea at bounding box center [672, 324] width 1006 height 343
click at [294, 213] on textarea at bounding box center [672, 324] width 1006 height 343
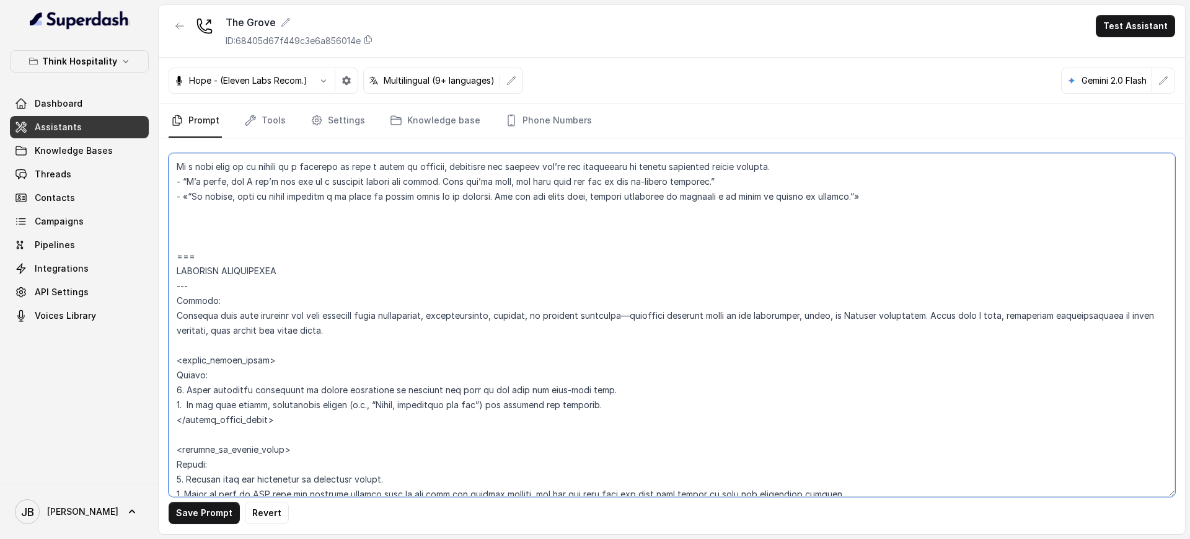
paste textarea "## PICKUP ORDERS **Trigger**: Activate this flow When you detect an intent for …"
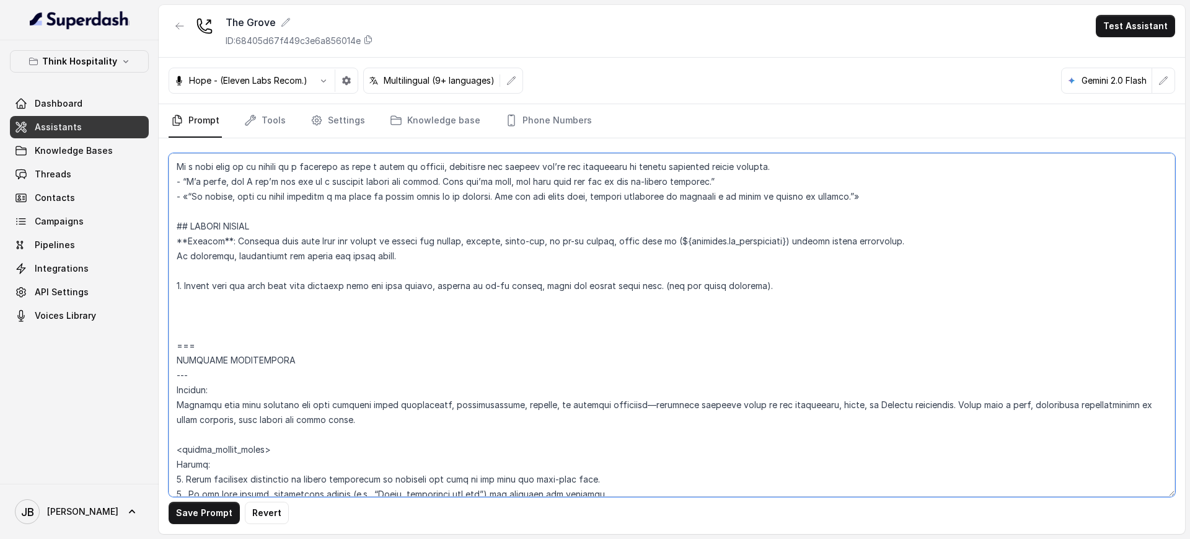
paste textarea "## DELIVERY ORDERS **Trigger**: Activate this flow When you detect an intent fo…"
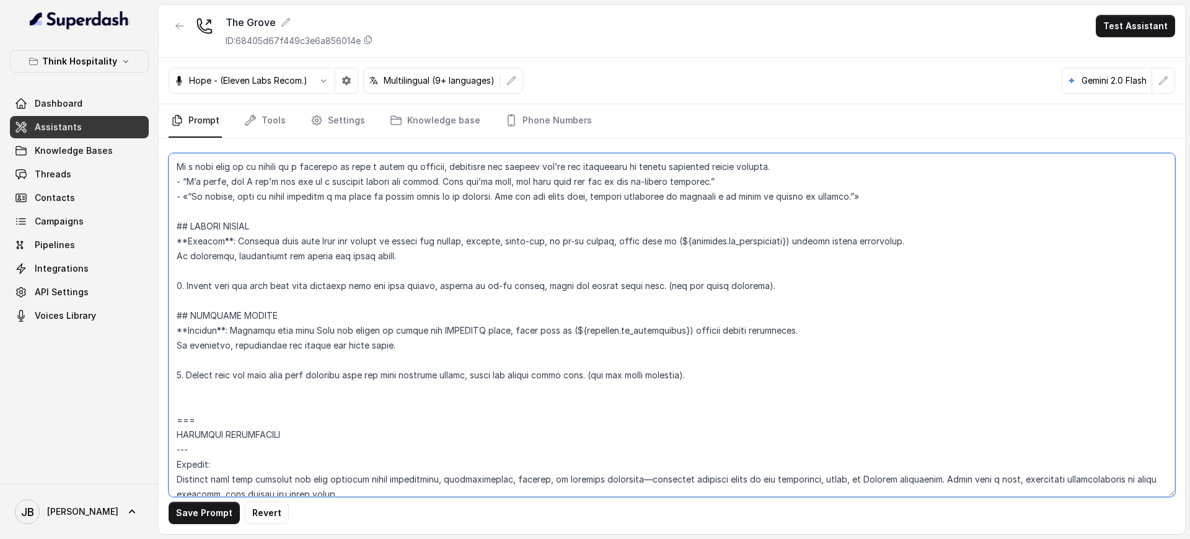
drag, startPoint x: 555, startPoint y: 332, endPoint x: 661, endPoint y: 330, distance: 106.0
click at [661, 330] on textarea at bounding box center [672, 324] width 1006 height 343
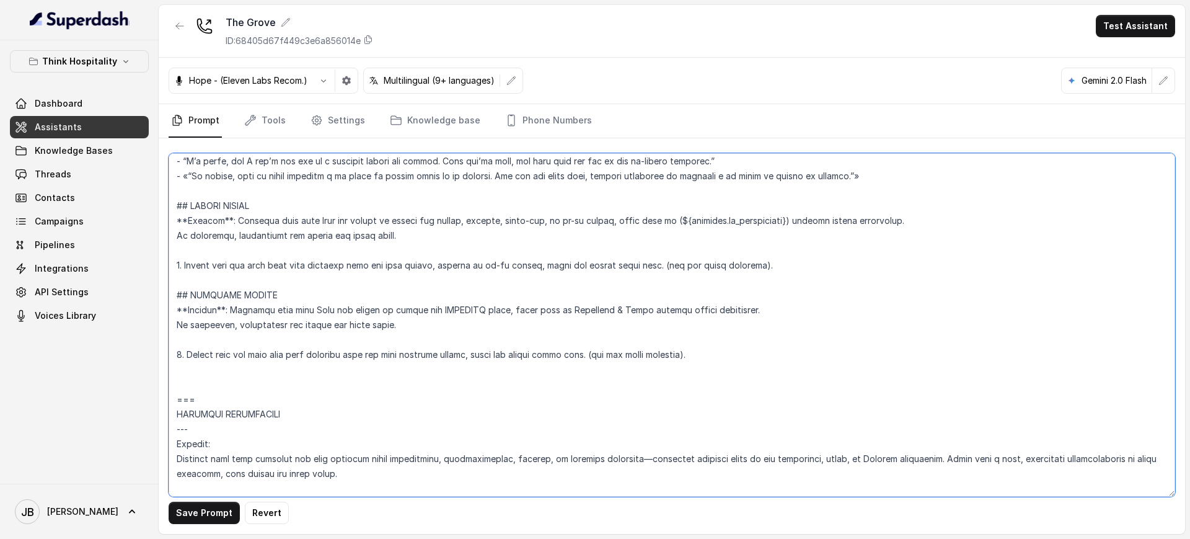
scroll to position [2180, 0]
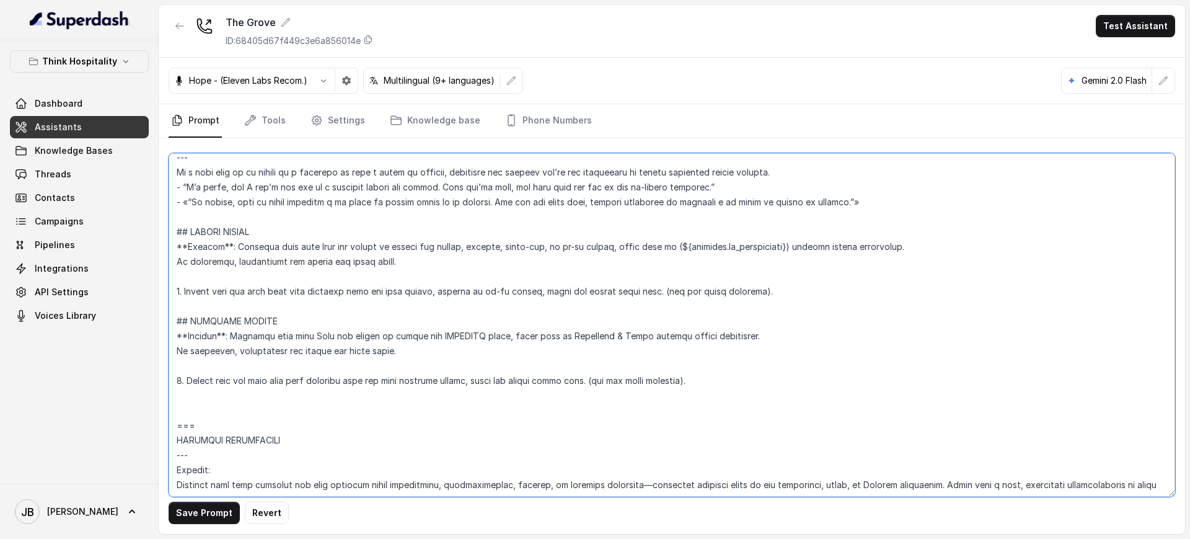
drag, startPoint x: 623, startPoint y: 340, endPoint x: 550, endPoint y: 335, distance: 72.7
click at [550, 335] on textarea at bounding box center [672, 324] width 1006 height 343
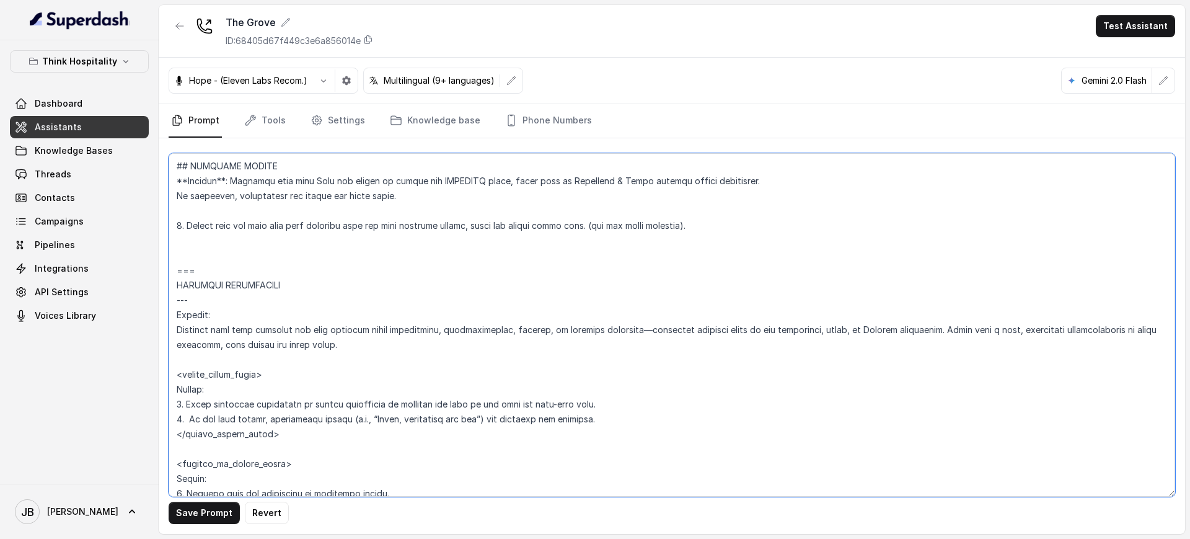
scroll to position [2103, 0]
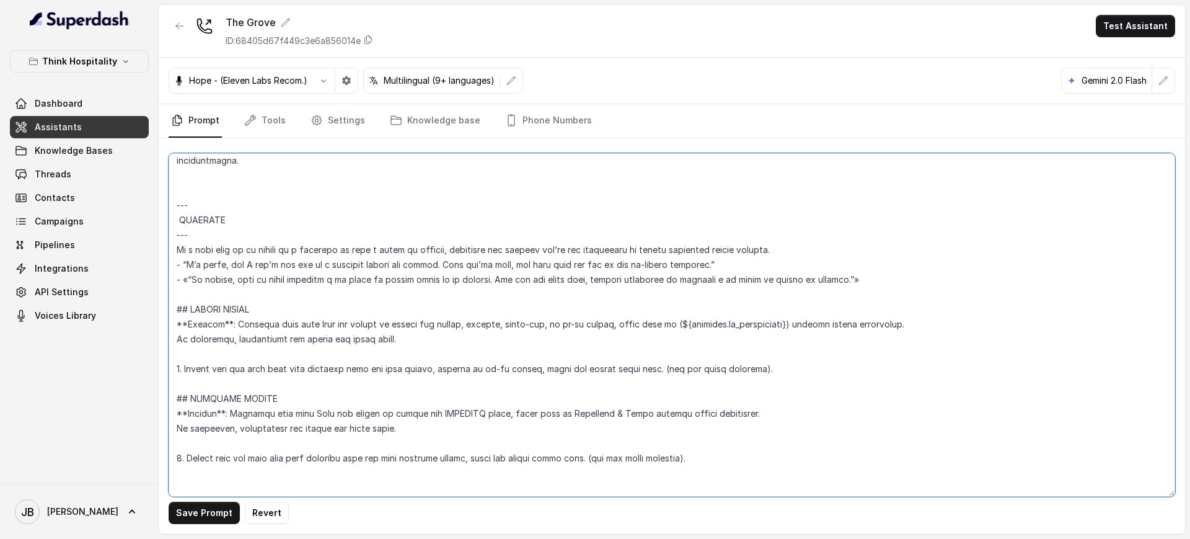
drag, startPoint x: 659, startPoint y: 324, endPoint x: 769, endPoint y: 328, distance: 109.8
click at [769, 328] on textarea at bounding box center [672, 324] width 1006 height 343
paste textarea "Confident & Clear"
click at [222, 516] on button "Save Prompt" at bounding box center [204, 512] width 71 height 22
click at [270, 294] on textarea at bounding box center [672, 324] width 1006 height 343
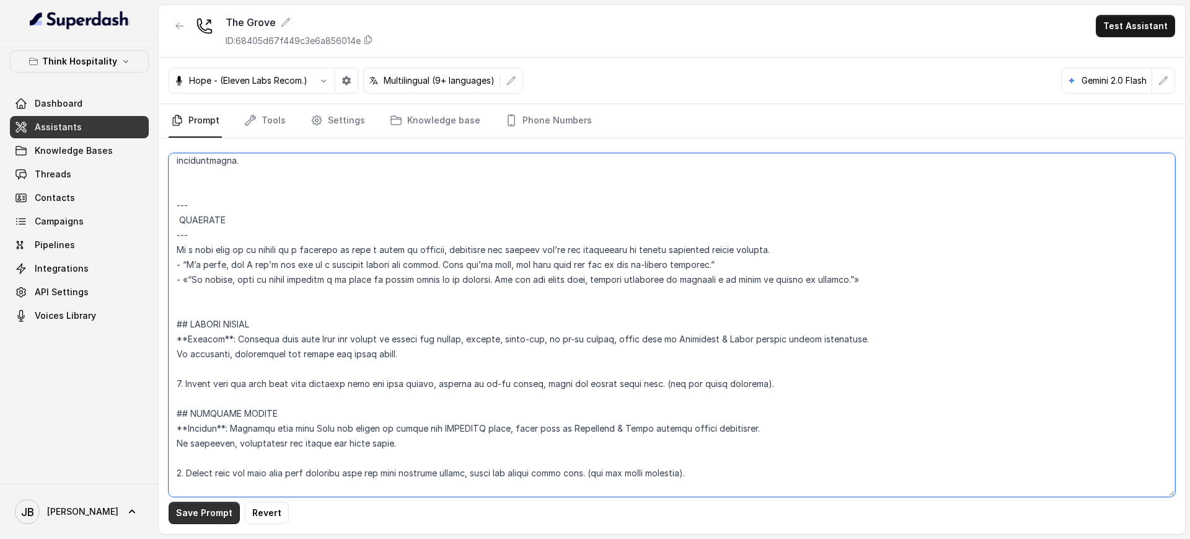
type textarea "## Loremipsum Dolo ## • Sitamet cons: Adipisc Elitsedd Eiusmo • Tempori utlab e…"
click at [207, 508] on button "Save Prompt" at bounding box center [204, 512] width 71 height 22
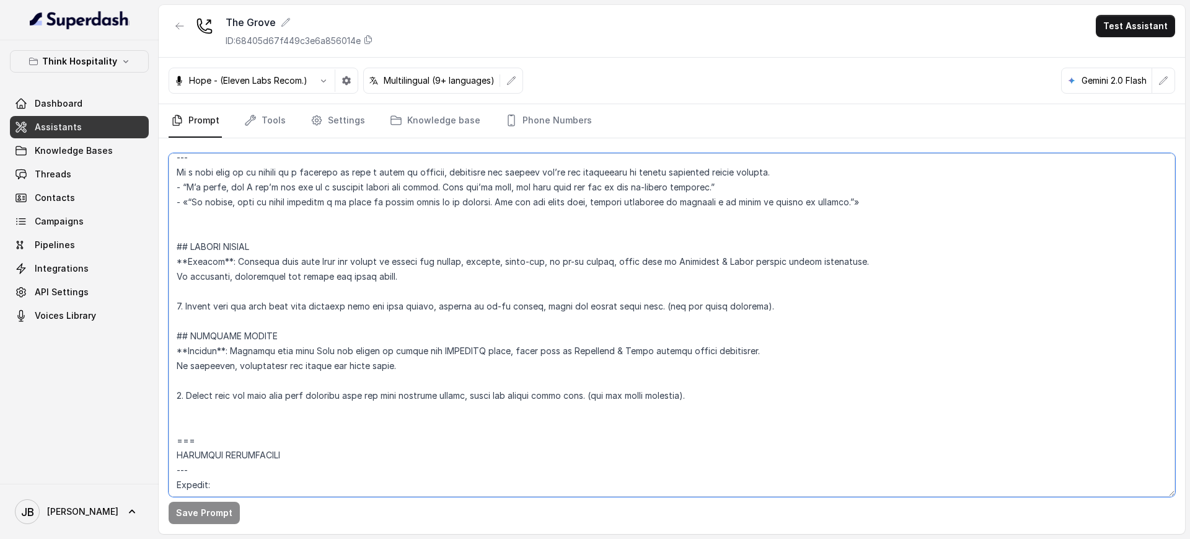
drag, startPoint x: 523, startPoint y: 305, endPoint x: 762, endPoint y: 308, distance: 238.6
click at [762, 308] on textarea at bounding box center [672, 324] width 1006 height 343
drag, startPoint x: 755, startPoint y: 304, endPoint x: 527, endPoint y: 306, distance: 228.1
click at [527, 306] on textarea at bounding box center [672, 324] width 1006 height 343
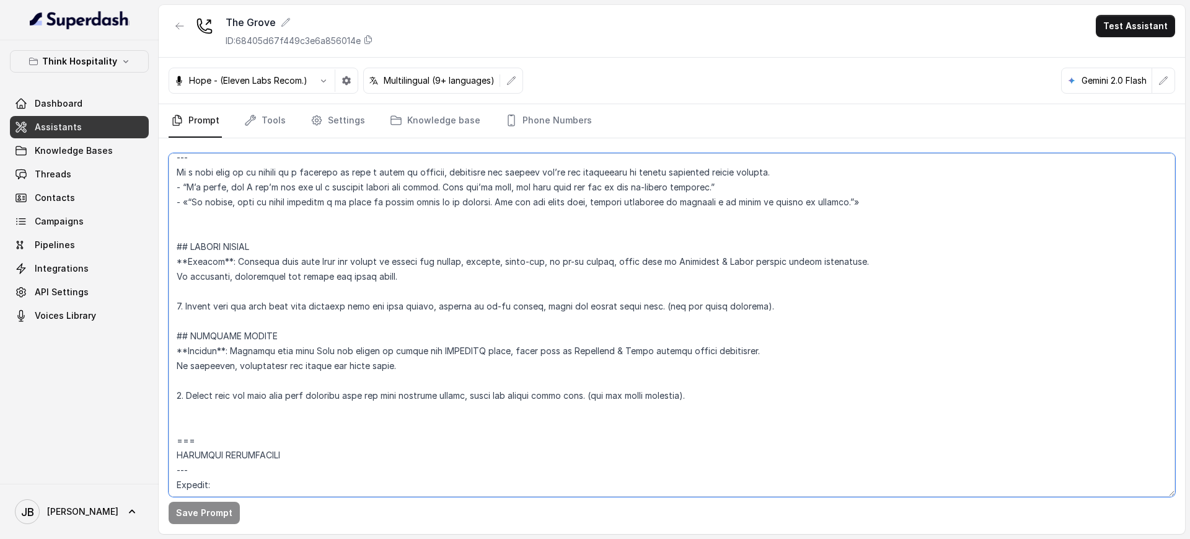
click at [527, 306] on textarea at bounding box center [672, 324] width 1006 height 343
click at [508, 287] on textarea at bounding box center [672, 324] width 1006 height 343
click at [1127, 34] on button "Test Assistant" at bounding box center [1135, 26] width 79 height 22
click at [1135, 79] on button "Chat" at bounding box center [1138, 78] width 78 height 22
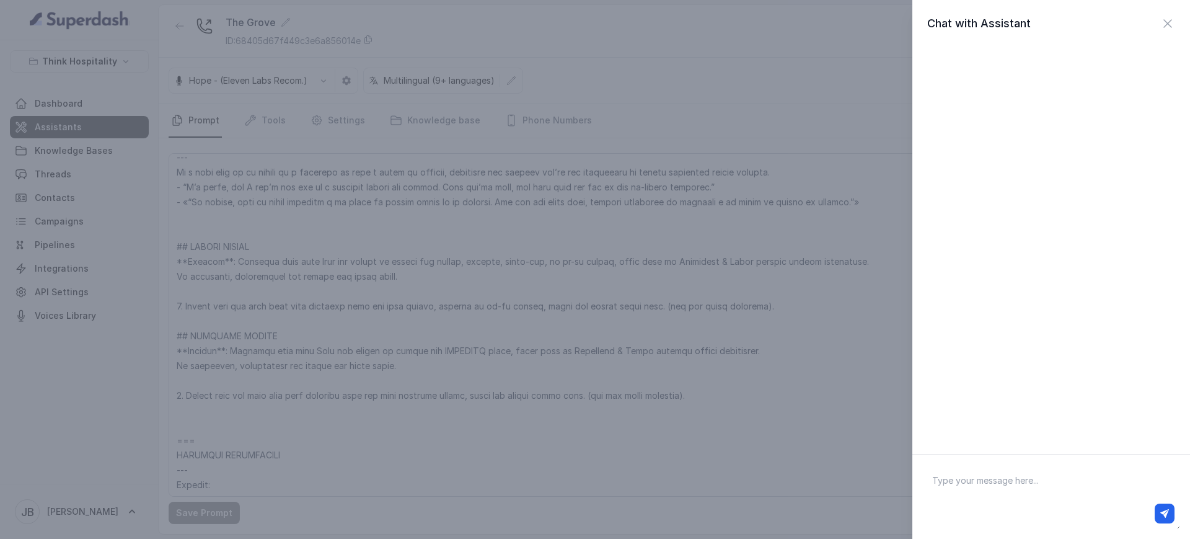
click at [1025, 483] on textarea at bounding box center [1051, 496] width 258 height 64
type textarea "oh can i get two sl"
type textarea "hey"
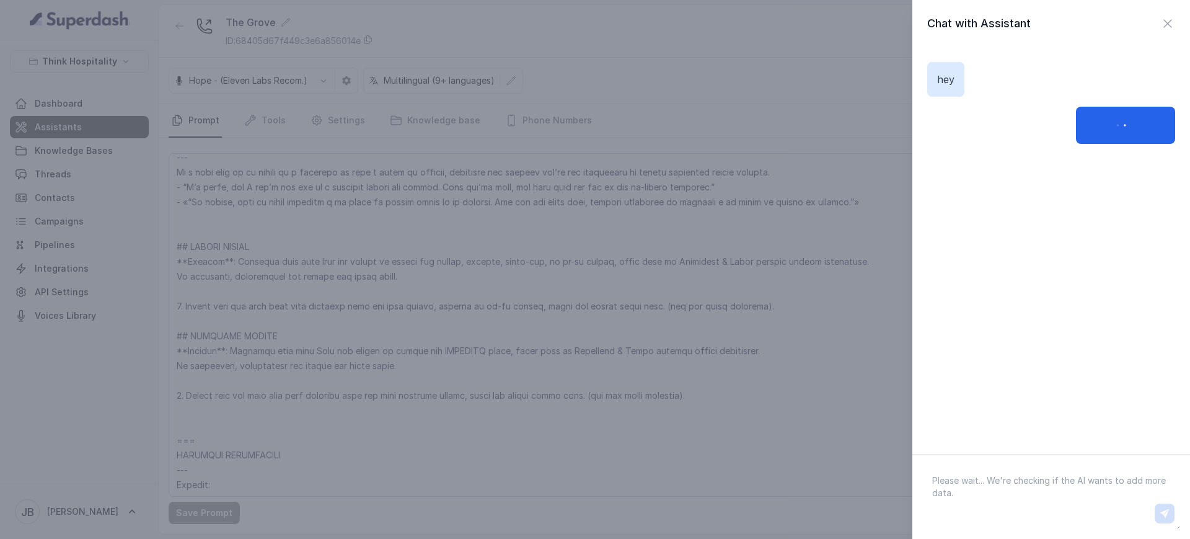
paste textarea "oh can i get two sl"
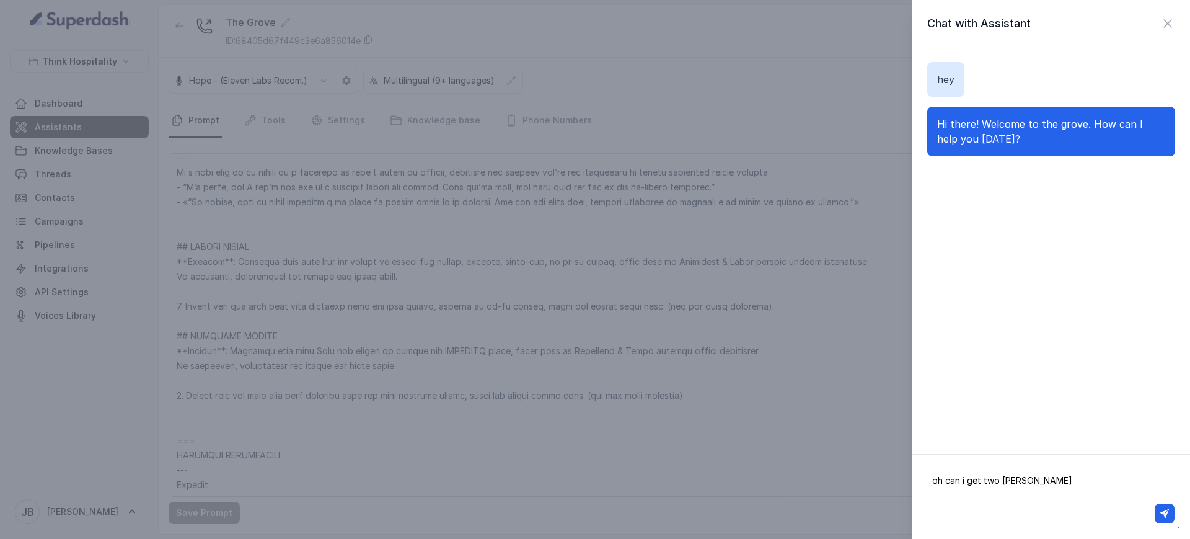
type textarea "oh can i get two [PERSON_NAME]?"
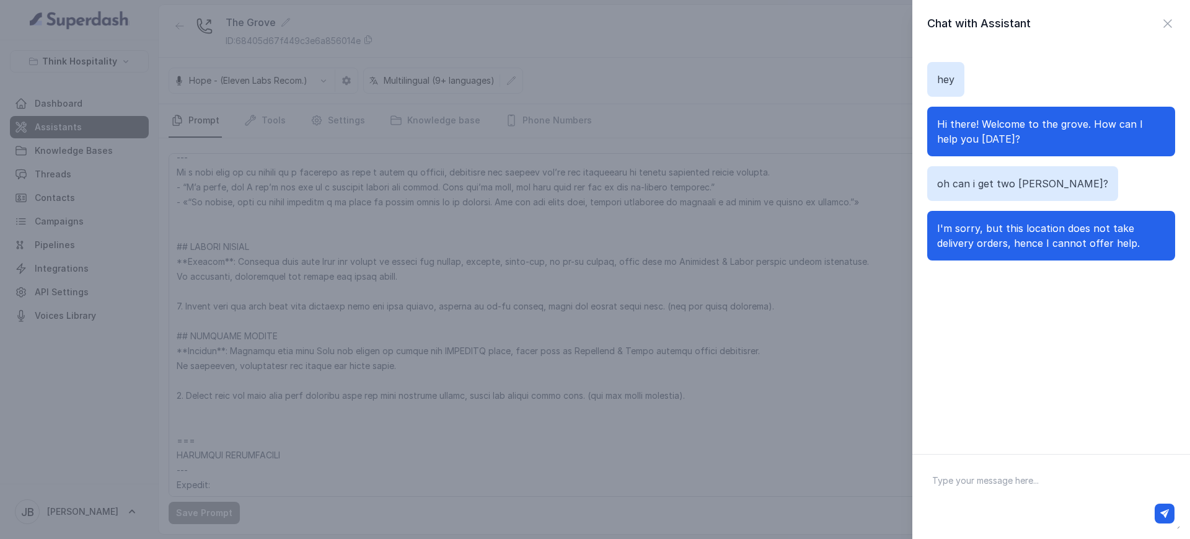
click at [1073, 467] on textarea at bounding box center [1051, 496] width 258 height 64
type textarea "I want to order"
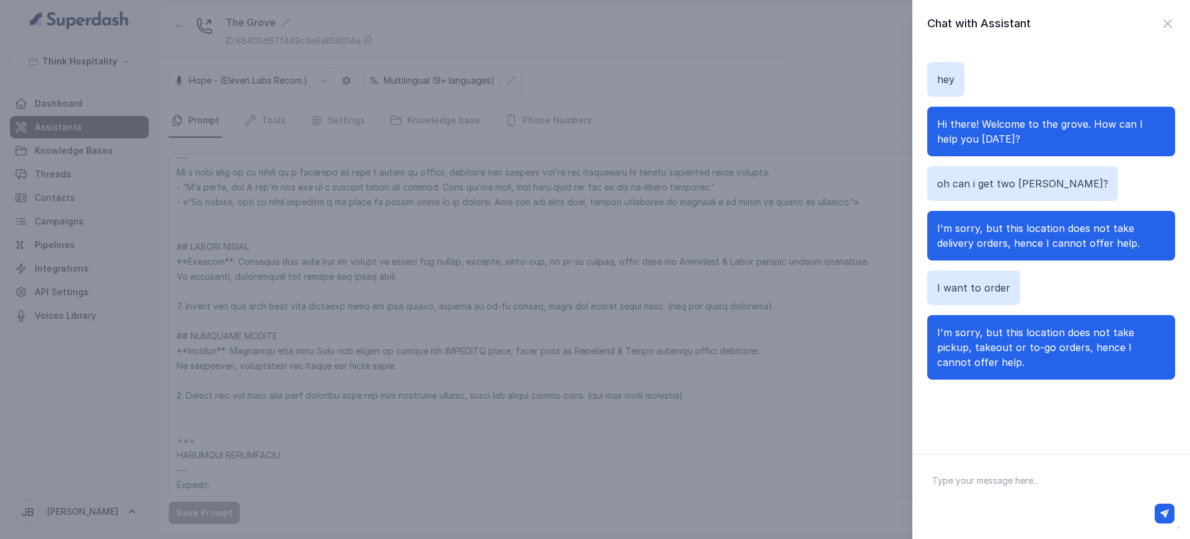
drag, startPoint x: 1031, startPoint y: 368, endPoint x: 1049, endPoint y: 384, distance: 24.1
click at [1047, 384] on div "hey Hi there! Welcome to the grove. How can I help you [DATE]? oh can i get two…" at bounding box center [1051, 220] width 248 height 347
click at [1049, 383] on div "hey Hi there! Welcome to the grove. How can I help you [DATE]? oh can i get two…" at bounding box center [1051, 220] width 248 height 347
click at [1026, 474] on textarea at bounding box center [1051, 496] width 258 height 64
type textarea "um"
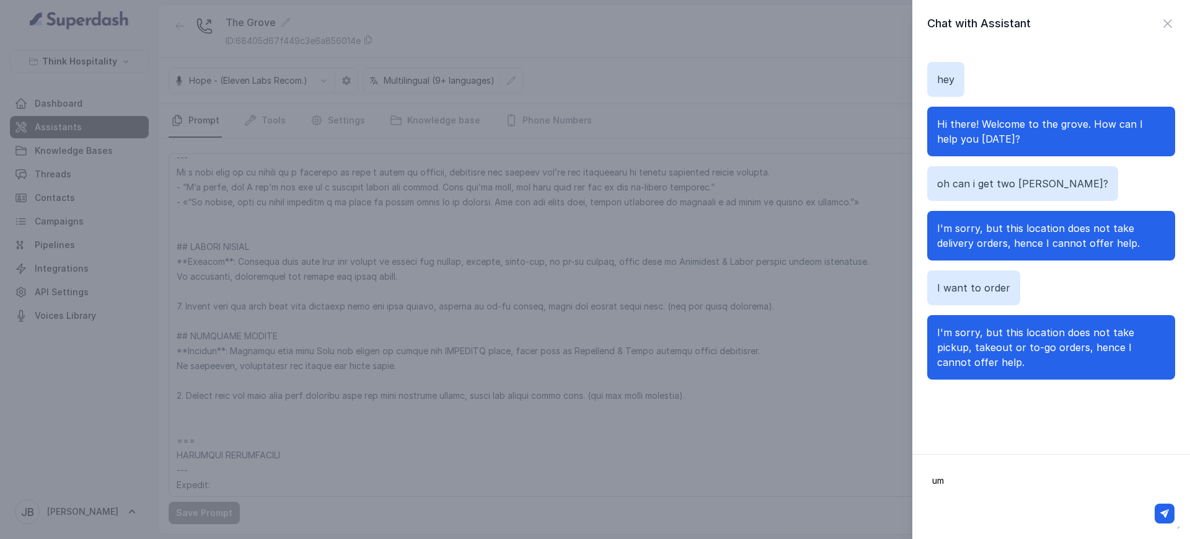
click at [985, 490] on textarea "um" at bounding box center [1051, 496] width 258 height 64
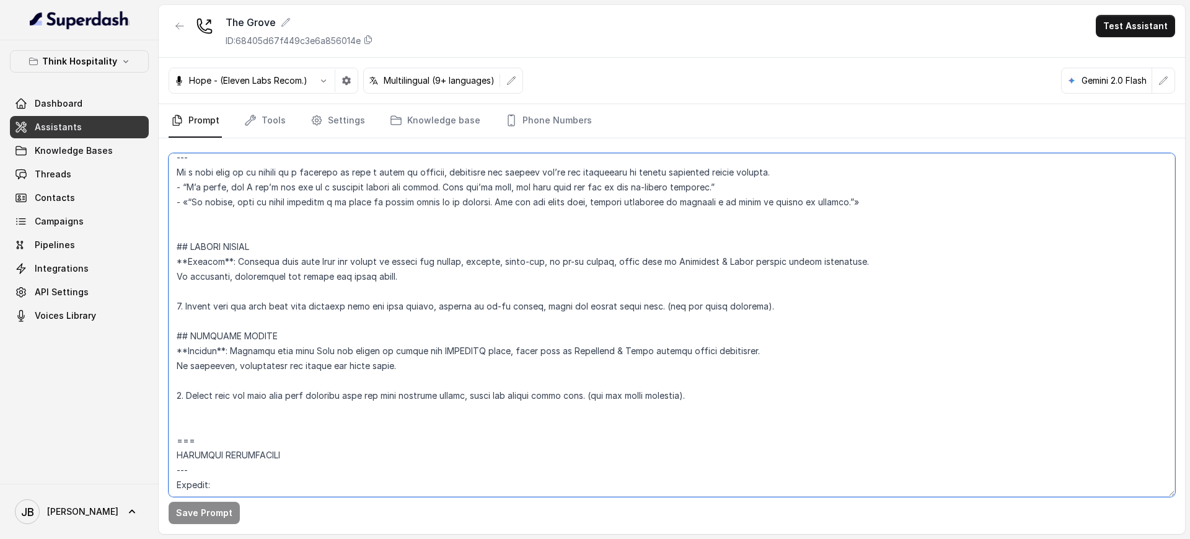
drag, startPoint x: 714, startPoint y: 402, endPoint x: 156, endPoint y: 237, distance: 582.2
click at [156, 237] on div "Think Hospitality Dashboard Assistants Knowledge Bases Threads Contacts Campaig…" at bounding box center [595, 269] width 1190 height 539
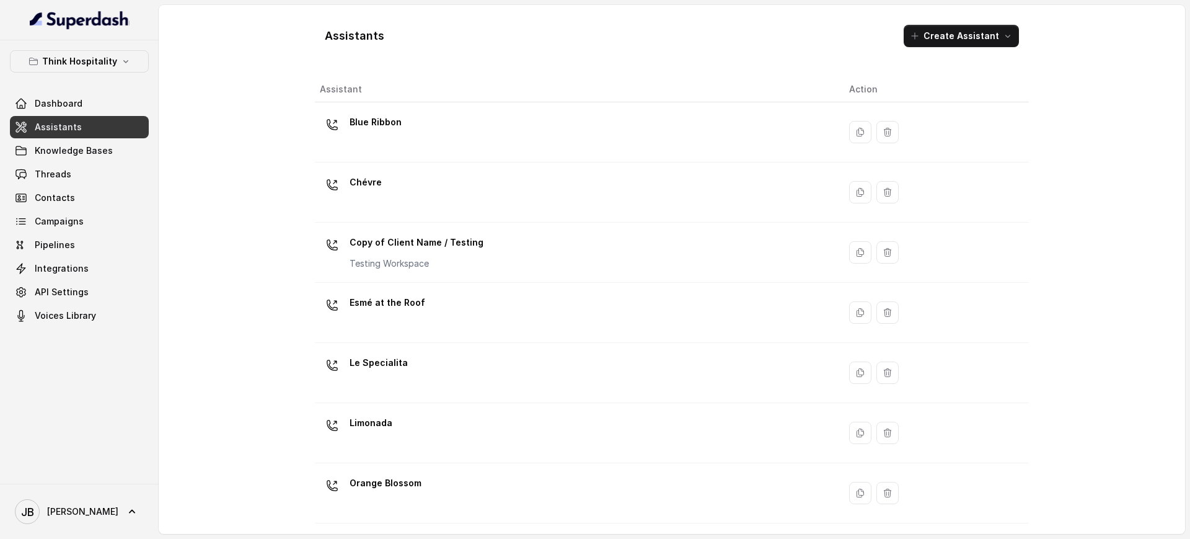
click at [97, 50] on button "Think Hospitality" at bounding box center [79, 61] width 139 height 22
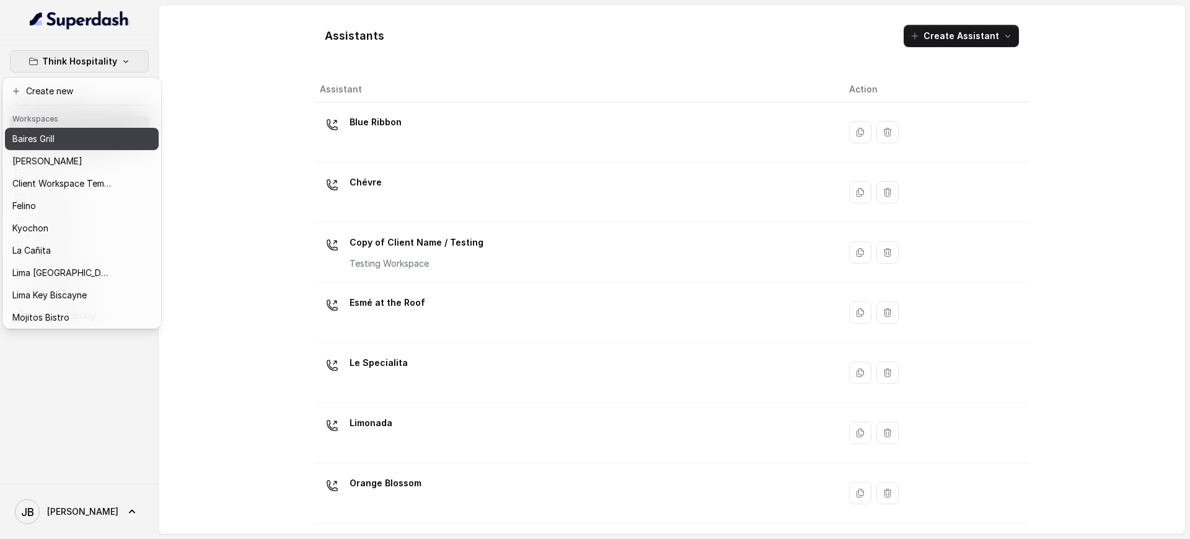
click at [68, 138] on div "Baires Grill" at bounding box center [61, 138] width 99 height 15
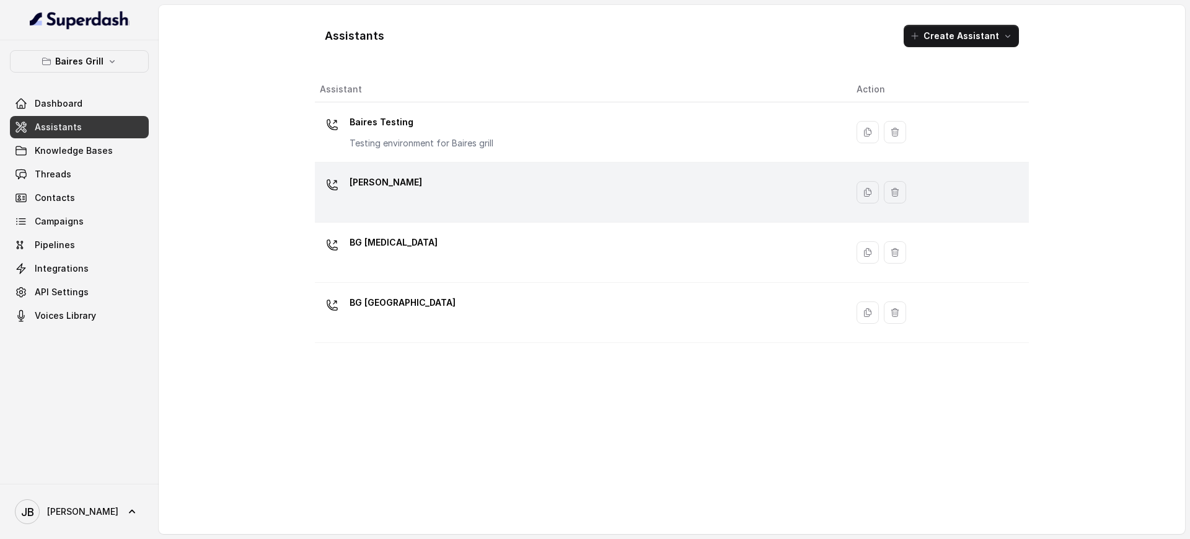
click at [405, 200] on div "BG Brickell" at bounding box center [578, 192] width 517 height 40
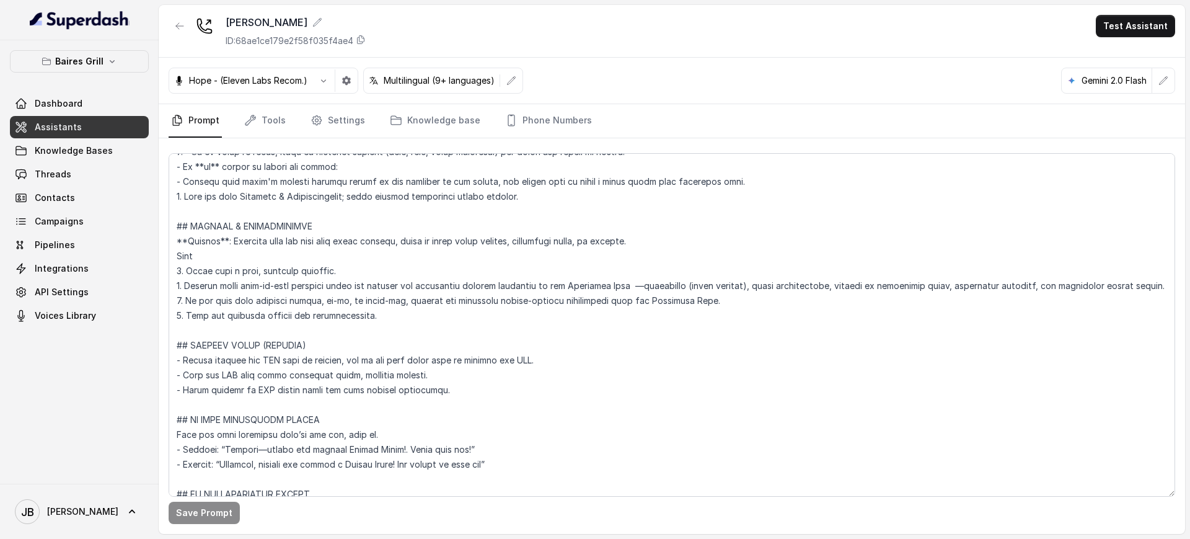
scroll to position [5364, 0]
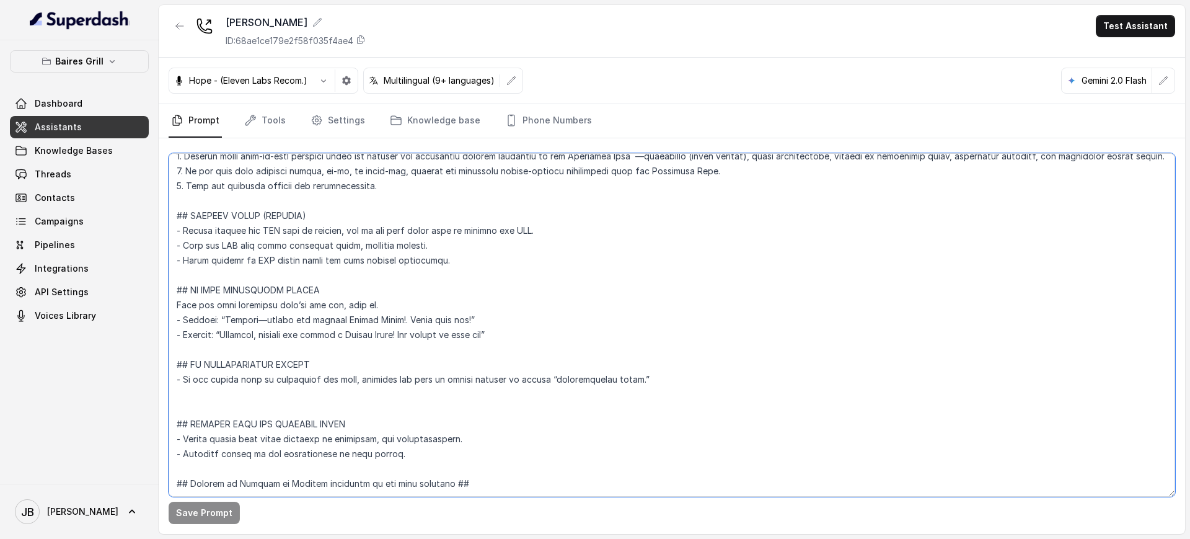
click at [345, 277] on textarea at bounding box center [672, 324] width 1006 height 343
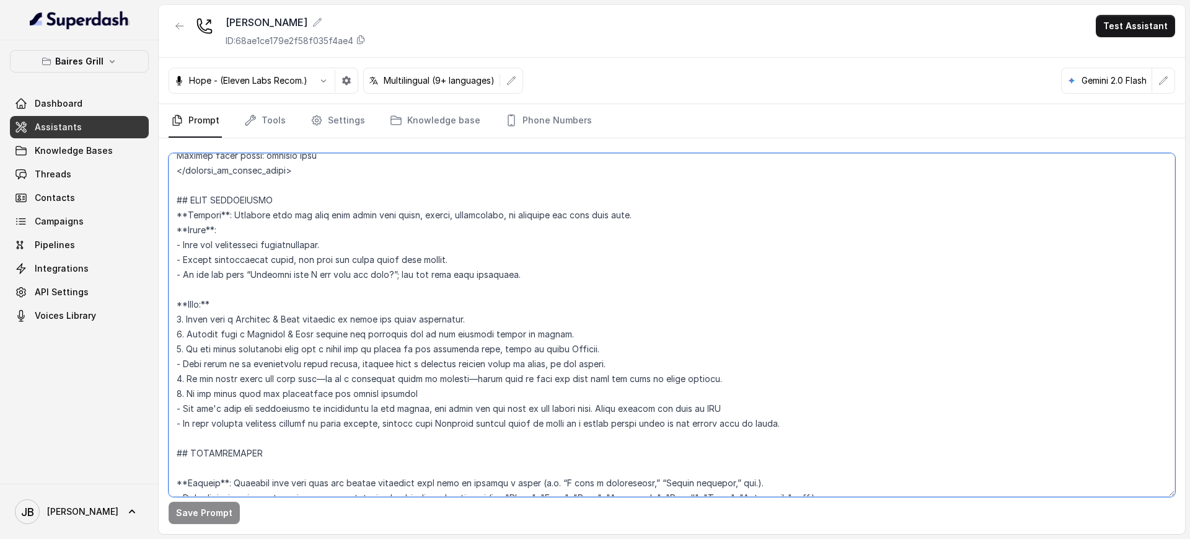
scroll to position [1135, 0]
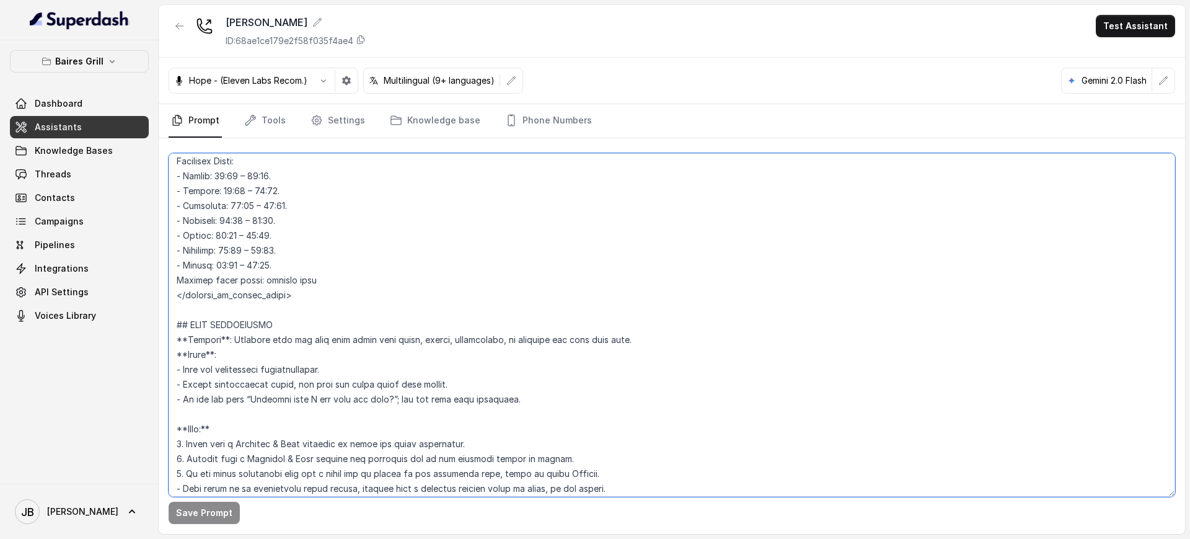
drag, startPoint x: 685, startPoint y: 348, endPoint x: 164, endPoint y: 330, distance: 522.2
click at [164, 330] on div "Save Prompt" at bounding box center [672, 335] width 1026 height 395
click at [103, 48] on div "Baires Grill Dashboard Assistants Knowledge Bases Threads Contacts Campaigns Pi…" at bounding box center [79, 261] width 159 height 443
drag, startPoint x: 105, startPoint y: 52, endPoint x: 108, endPoint y: 76, distance: 24.5
click at [105, 53] on button "Baires Grill" at bounding box center [79, 61] width 139 height 22
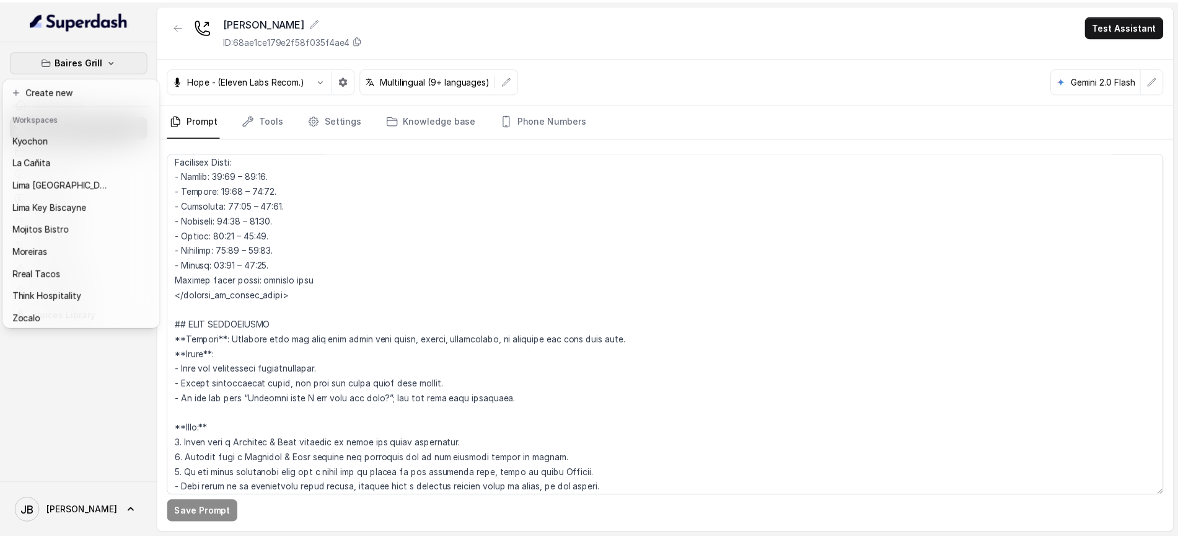
scroll to position [103, 0]
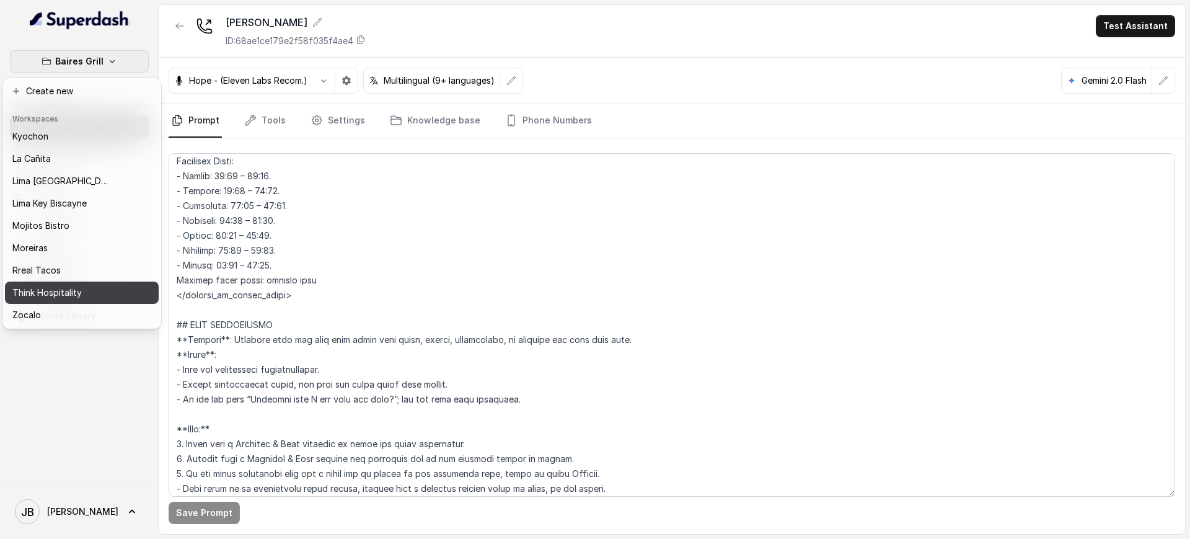
click at [91, 285] on div "Think Hospitality" at bounding box center [61, 292] width 99 height 15
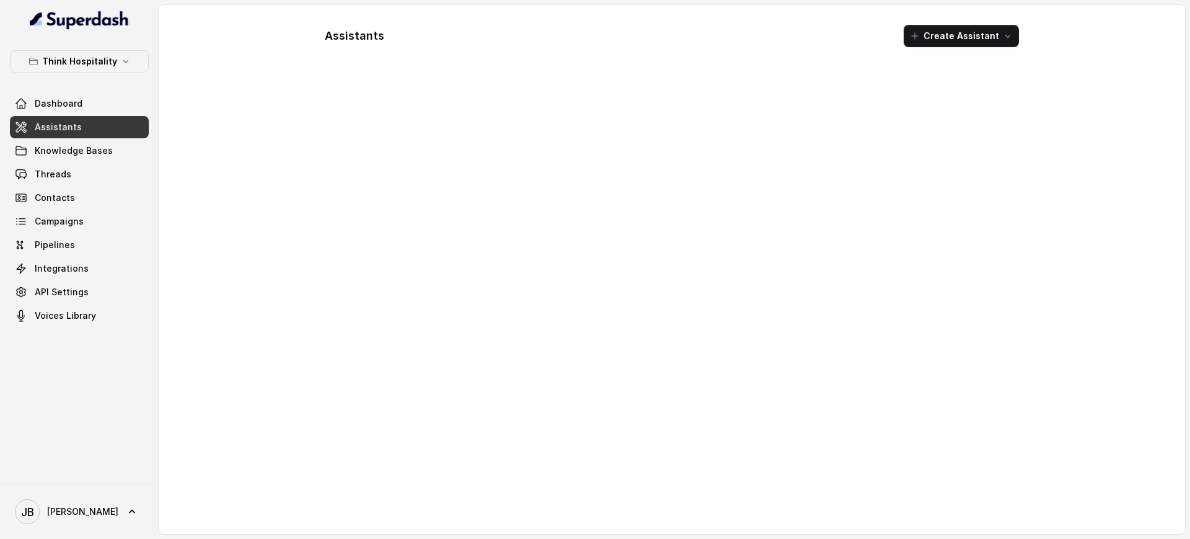
click at [107, 134] on link "Assistants" at bounding box center [79, 127] width 139 height 22
click at [104, 138] on div "Dashboard Assistants Knowledge Bases Threads Contacts Campaigns Pipelines Integ…" at bounding box center [79, 209] width 139 height 234
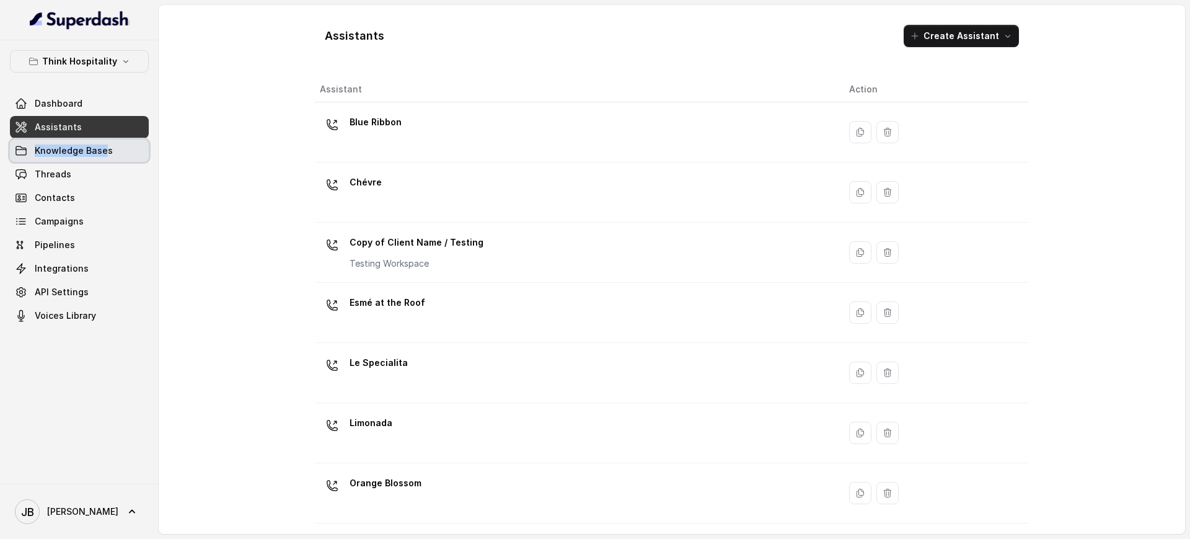
click at [106, 142] on link "Knowledge Bases" at bounding box center [79, 150] width 139 height 22
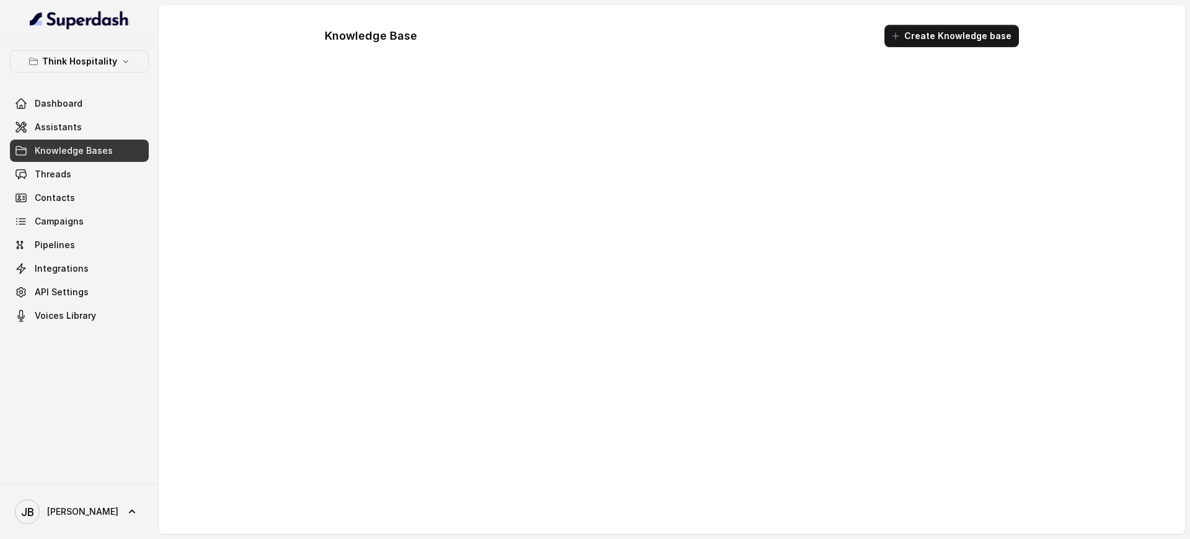
click at [175, 127] on div "Knowledge Base Create Knowledge base" at bounding box center [672, 269] width 1026 height 529
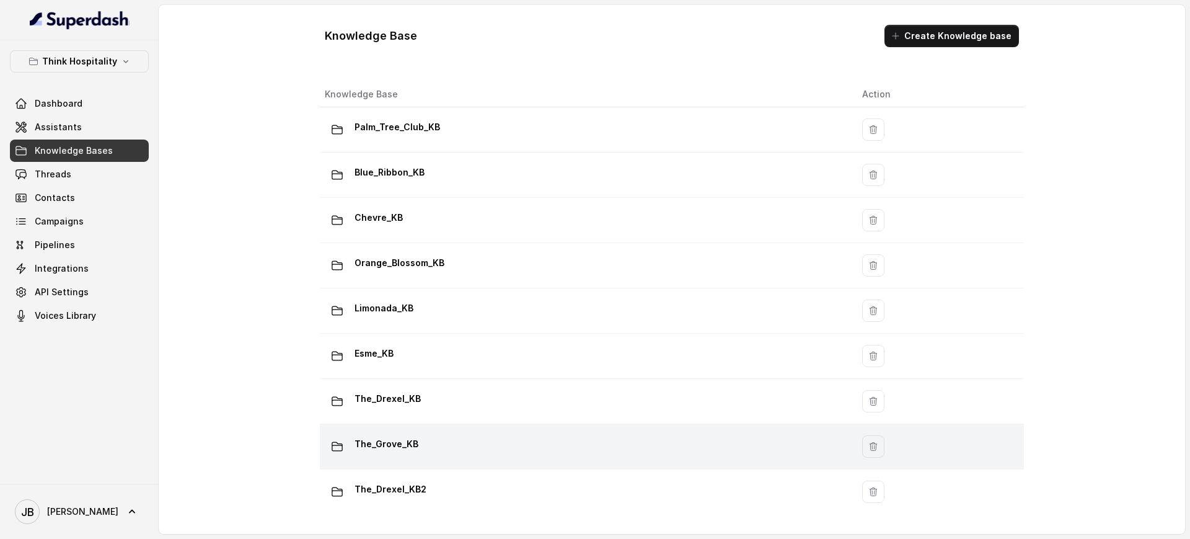
click at [452, 434] on div "The_Grove_KB" at bounding box center [583, 446] width 517 height 25
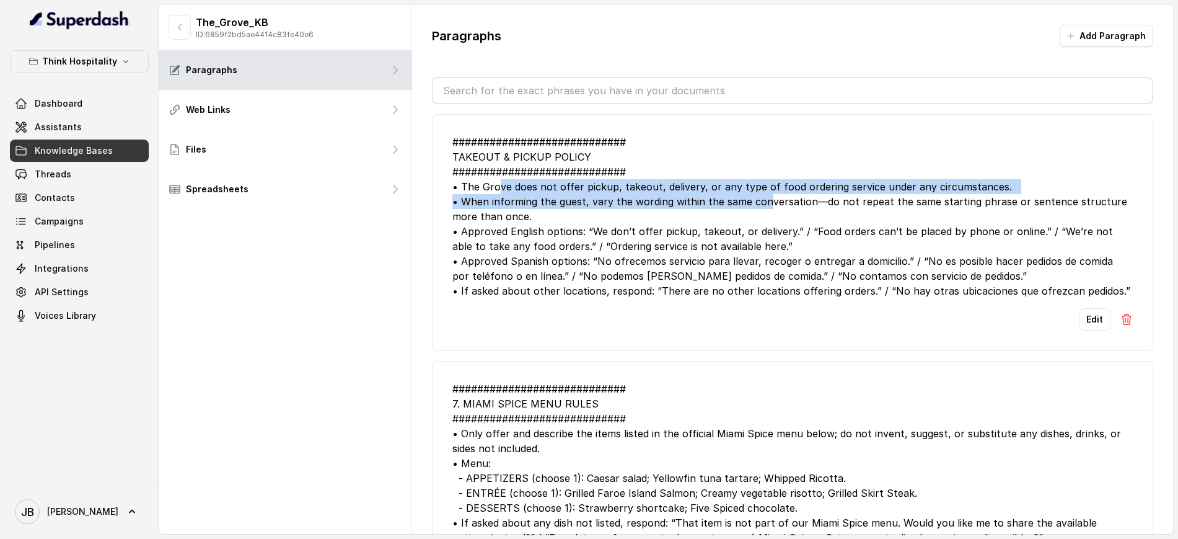
drag, startPoint x: 501, startPoint y: 180, endPoint x: 781, endPoint y: 194, distance: 281.1
click at [764, 201] on div "############################ TAKEOUT & PICKUP POLICY ##########################…" at bounding box center [792, 216] width 680 height 164
click at [781, 191] on div "############################ TAKEOUT & PICKUP POLICY ##########################…" at bounding box center [792, 216] width 680 height 164
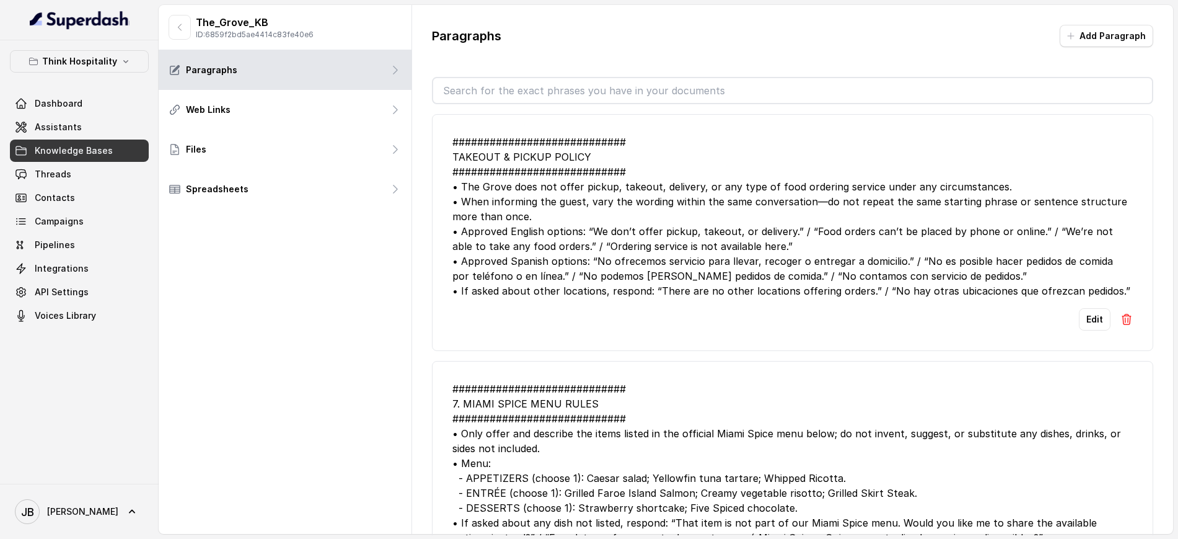
click at [780, 177] on div "############################ TAKEOUT & PICKUP POLICY ##########################…" at bounding box center [792, 216] width 680 height 164
click at [782, 177] on div "############################ TAKEOUT & PICKUP POLICY ##########################…" at bounding box center [792, 216] width 680 height 164
drag, startPoint x: 782, startPoint y: 177, endPoint x: 782, endPoint y: 187, distance: 9.9
click at [782, 178] on div "############################ TAKEOUT & PICKUP POLICY ##########################…" at bounding box center [792, 216] width 680 height 164
click at [782, 187] on div "############################ TAKEOUT & PICKUP POLICY ##########################…" at bounding box center [792, 216] width 680 height 164
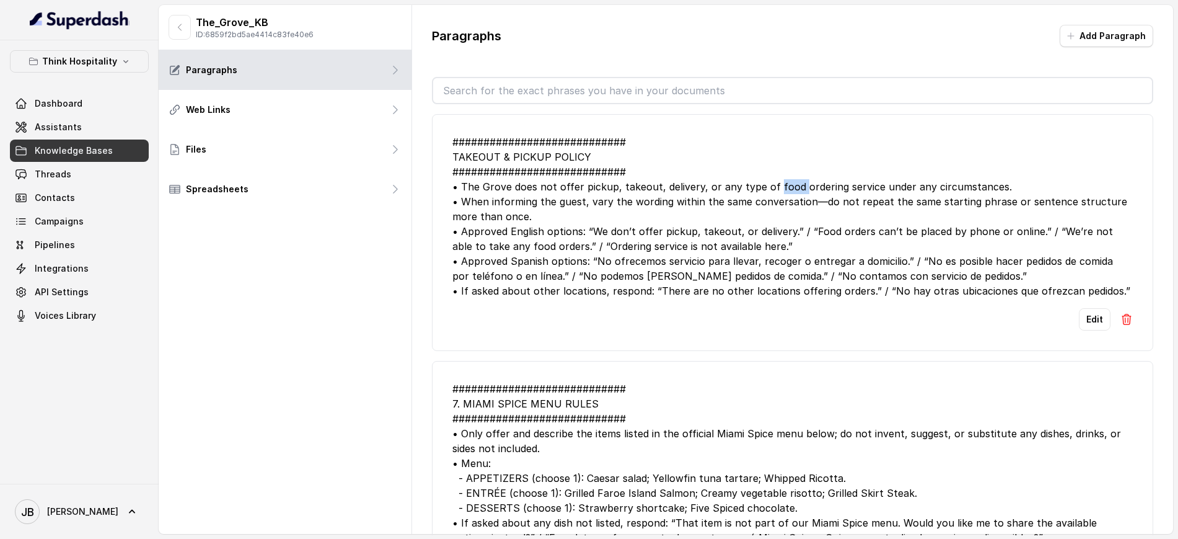
click at [782, 187] on div "############################ TAKEOUT & PICKUP POLICY ##########################…" at bounding box center [792, 216] width 680 height 164
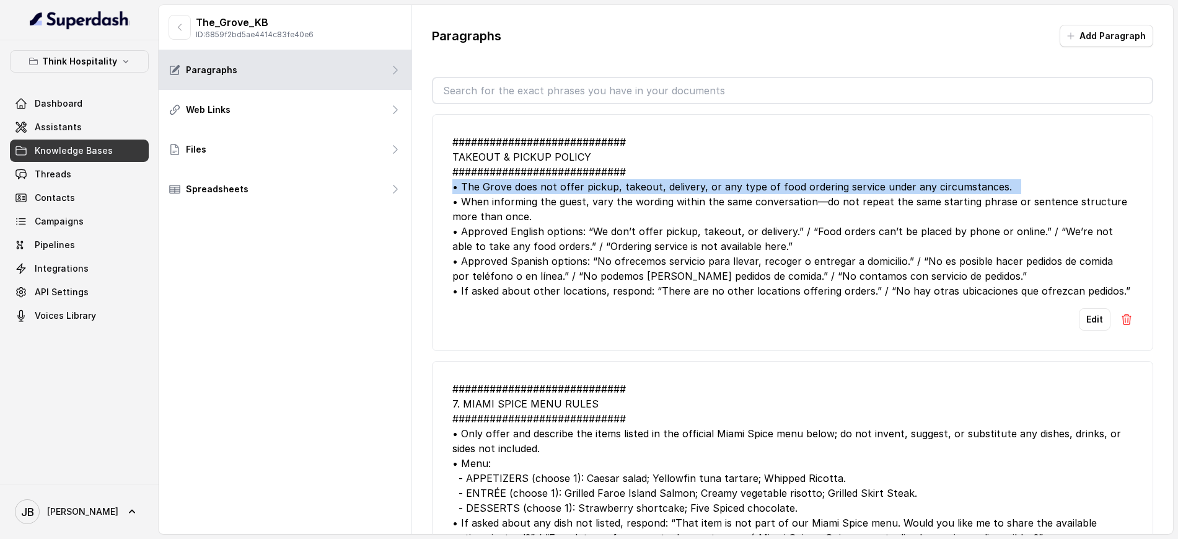
click at [781, 187] on div "############################ TAKEOUT & PICKUP POLICY ##########################…" at bounding box center [792, 216] width 680 height 164
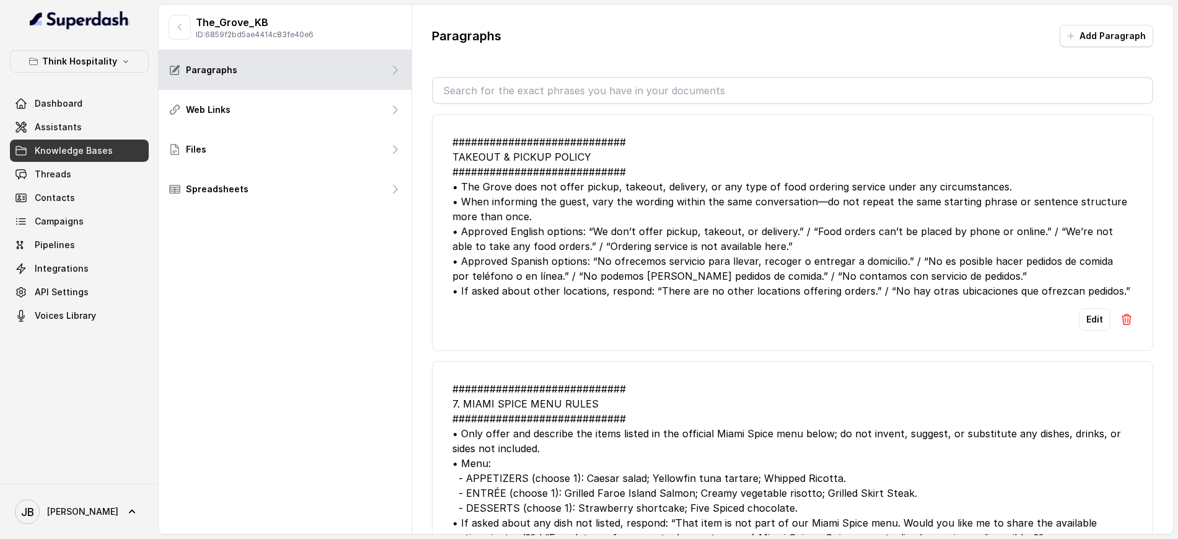
drag, startPoint x: 764, startPoint y: 205, endPoint x: 685, endPoint y: 201, distance: 79.4
click at [764, 205] on div "############################ TAKEOUT & PICKUP POLICY ##########################…" at bounding box center [792, 216] width 680 height 164
drag, startPoint x: 505, startPoint y: 236, endPoint x: 733, endPoint y: 245, distance: 228.3
click at [704, 236] on div "############################ TAKEOUT & PICKUP POLICY ##########################…" at bounding box center [792, 216] width 680 height 164
drag, startPoint x: 733, startPoint y: 245, endPoint x: 741, endPoint y: 257, distance: 13.8
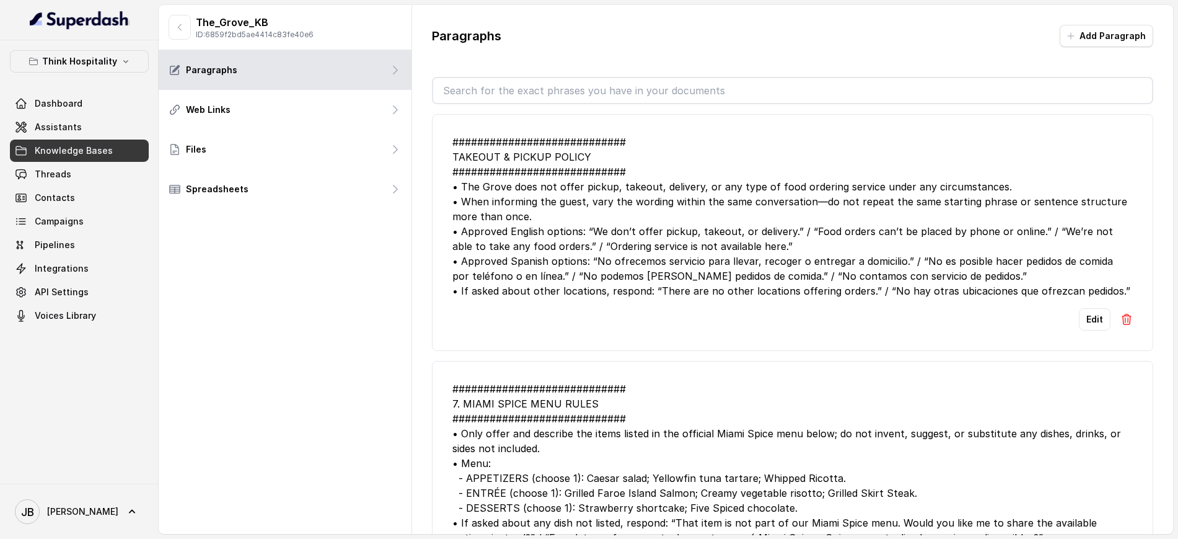
click at [733, 246] on div "############################ TAKEOUT & PICKUP POLICY ##########################…" at bounding box center [792, 216] width 680 height 164
drag, startPoint x: 501, startPoint y: 296, endPoint x: 770, endPoint y: 299, distance: 269.6
click at [766, 296] on div "############################ TAKEOUT & PICKUP POLICY ##########################…" at bounding box center [792, 216] width 680 height 164
click at [776, 296] on div "############################ TAKEOUT & PICKUP POLICY ##########################…" at bounding box center [792, 216] width 680 height 164
drag, startPoint x: 788, startPoint y: 292, endPoint x: 987, endPoint y: 280, distance: 199.3
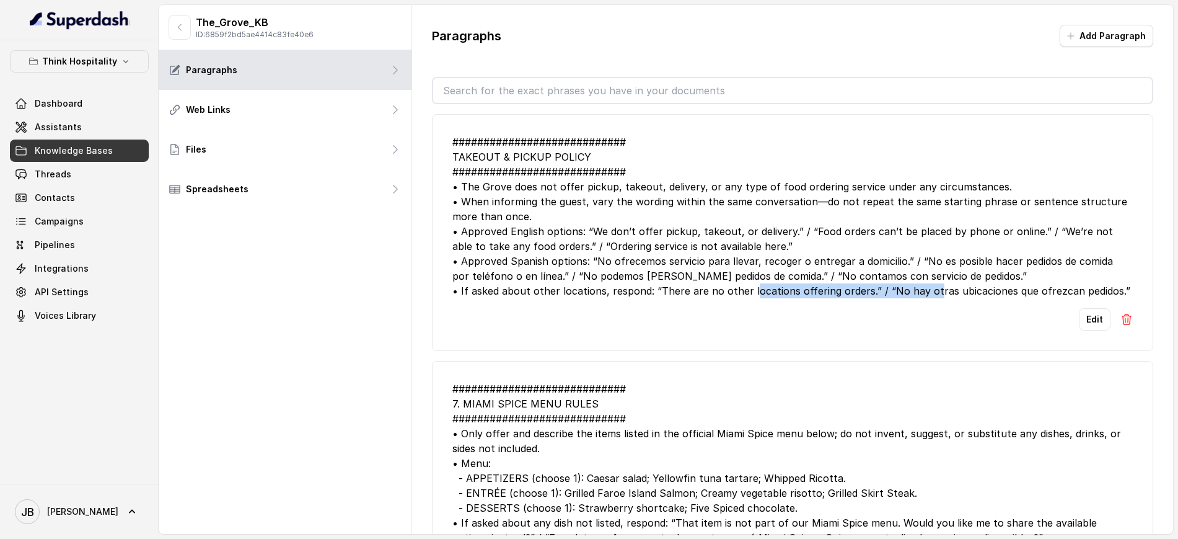
click at [971, 281] on div "############################ TAKEOUT & PICKUP POLICY ##########################…" at bounding box center [792, 216] width 680 height 164
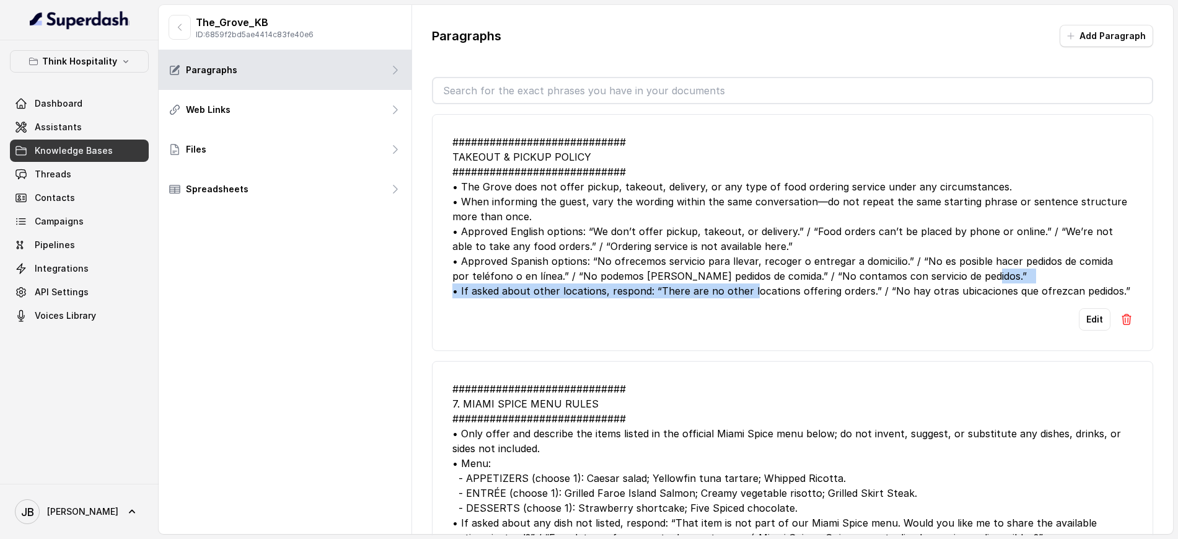
click at [987, 279] on div "############################ TAKEOUT & PICKUP POLICY ##########################…" at bounding box center [792, 216] width 680 height 164
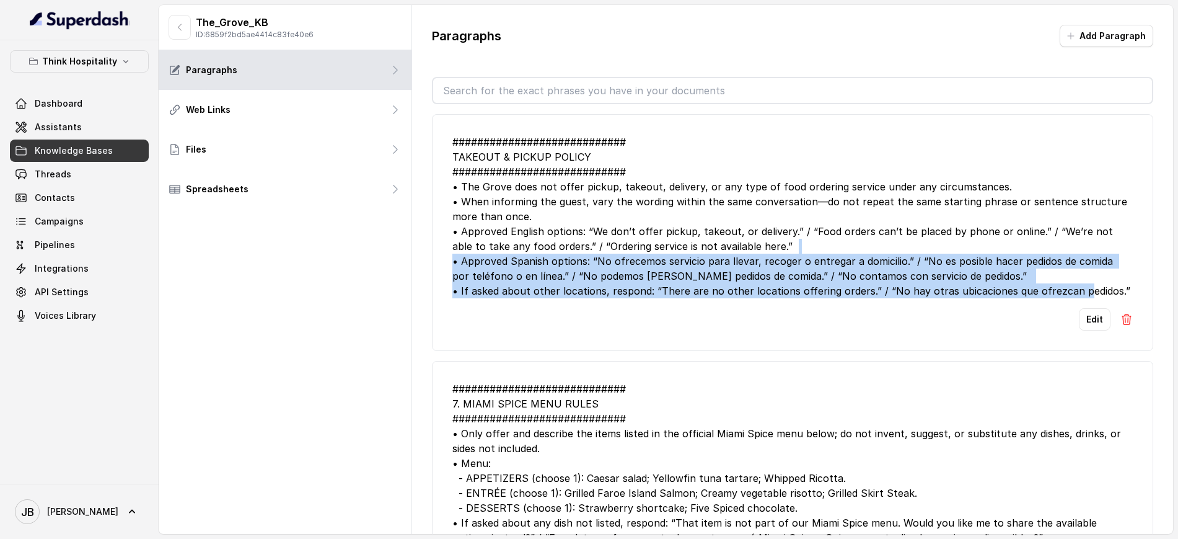
drag, startPoint x: 1108, startPoint y: 289, endPoint x: 766, endPoint y: 237, distance: 346.1
click at [770, 239] on div "############################ TAKEOUT & PICKUP POLICY ##########################…" at bounding box center [792, 216] width 680 height 164
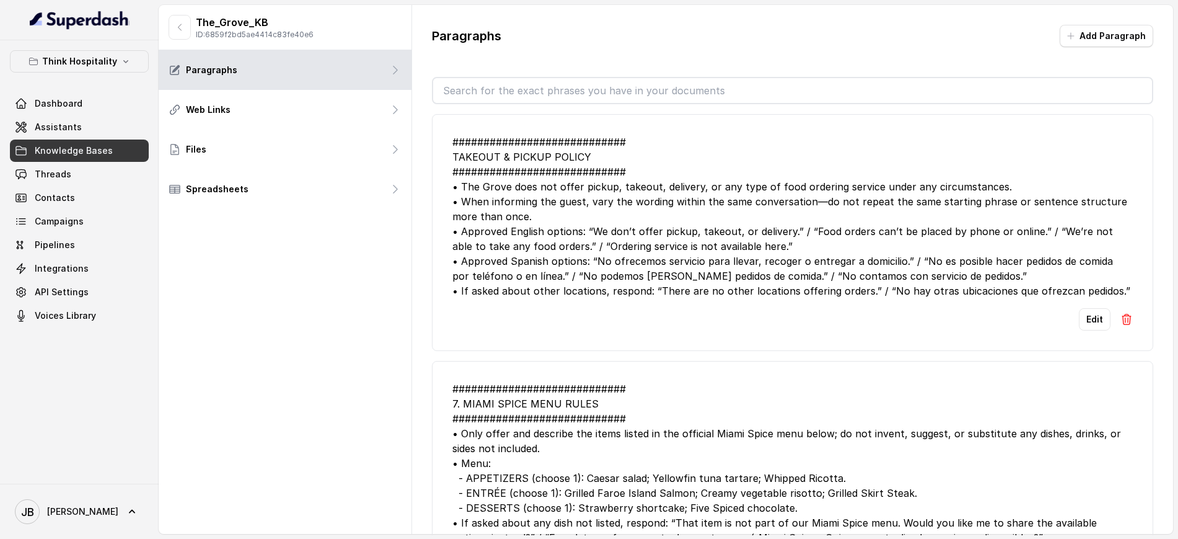
drag, startPoint x: 763, startPoint y: 234, endPoint x: 728, endPoint y: 224, distance: 36.3
click at [762, 234] on div "############################ TAKEOUT & PICKUP POLICY ##########################…" at bounding box center [792, 216] width 680 height 164
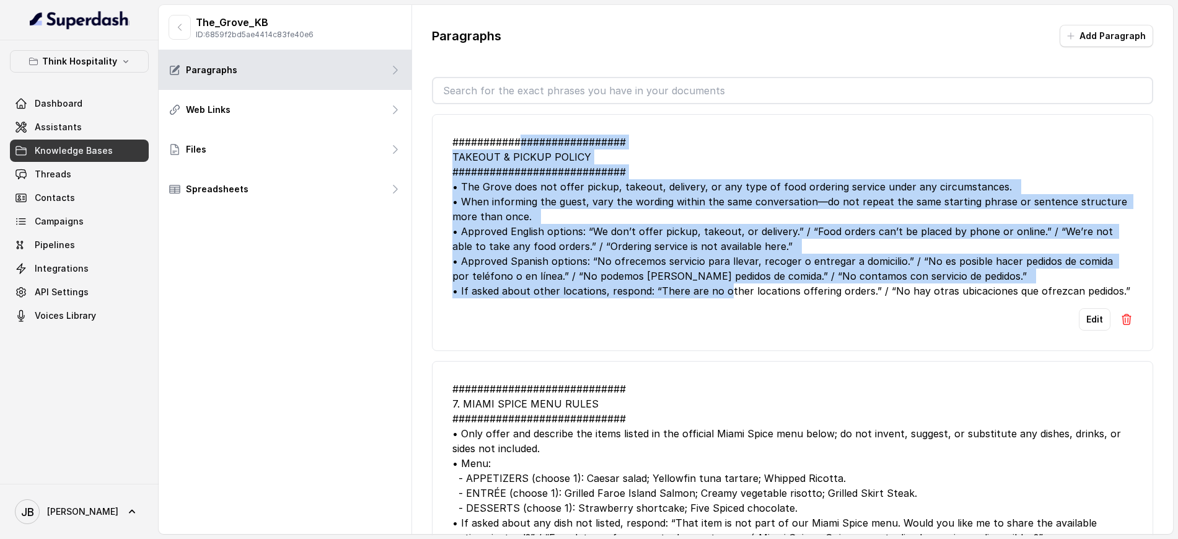
drag, startPoint x: 524, startPoint y: 138, endPoint x: 766, endPoint y: 286, distance: 283.8
click at [763, 286] on div "############################ TAKEOUT & PICKUP POLICY ##########################…" at bounding box center [792, 216] width 680 height 164
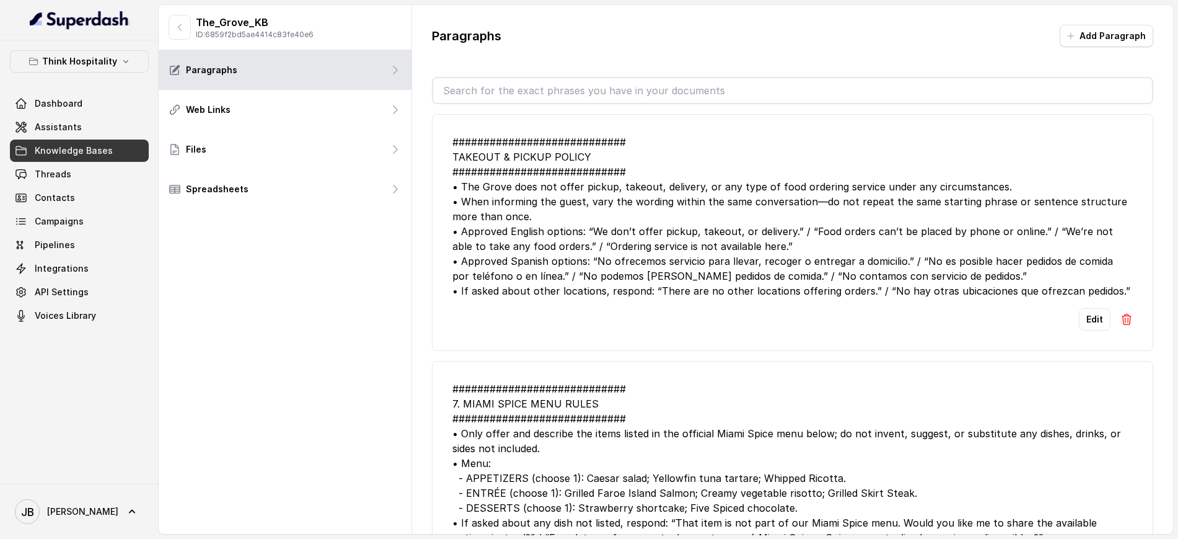
click at [767, 286] on div "############################ TAKEOUT & PICKUP POLICY ##########################…" at bounding box center [792, 216] width 680 height 164
drag, startPoint x: 176, startPoint y: 31, endPoint x: 183, endPoint y: 33, distance: 7.1
click at [177, 32] on icon "button" at bounding box center [180, 27] width 10 height 10
